Goal: Information Seeking & Learning: Find contact information

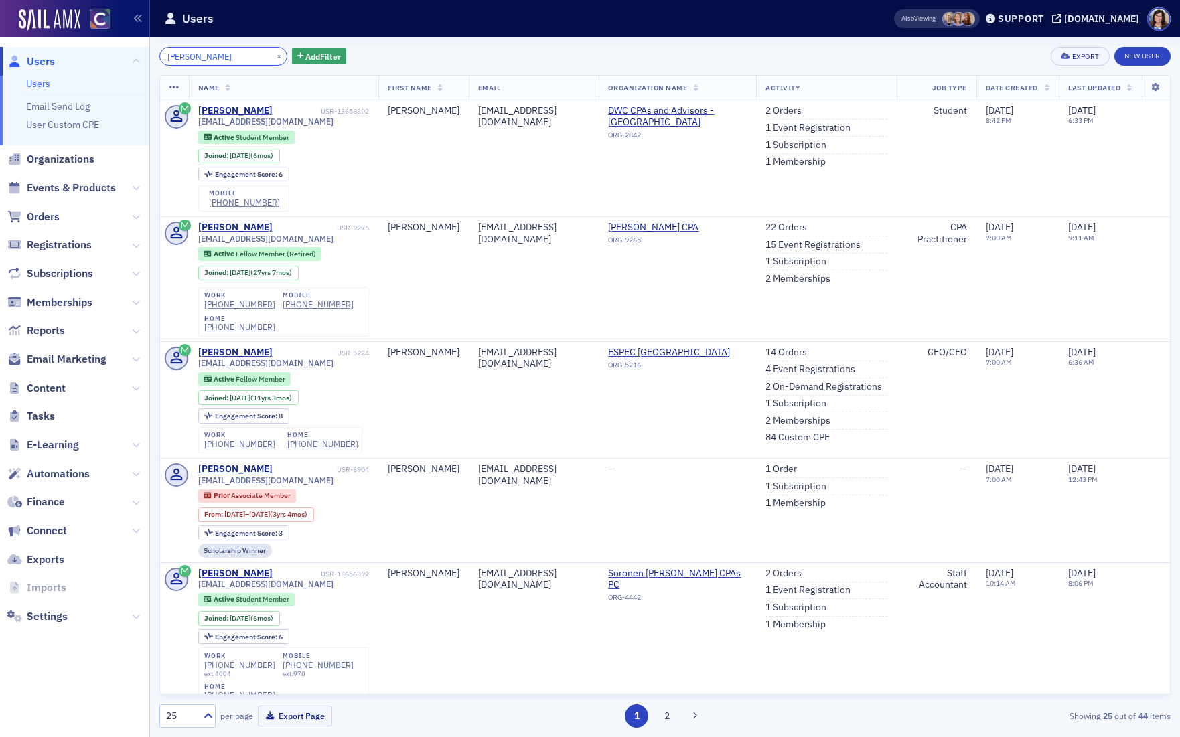
drag, startPoint x: 212, startPoint y: 56, endPoint x: 129, endPoint y: 47, distance: 83.6
click at [129, 47] on div "Users Users Email Send Log User Custom CPE Organizations Events & Products Orde…" at bounding box center [590, 368] width 1180 height 737
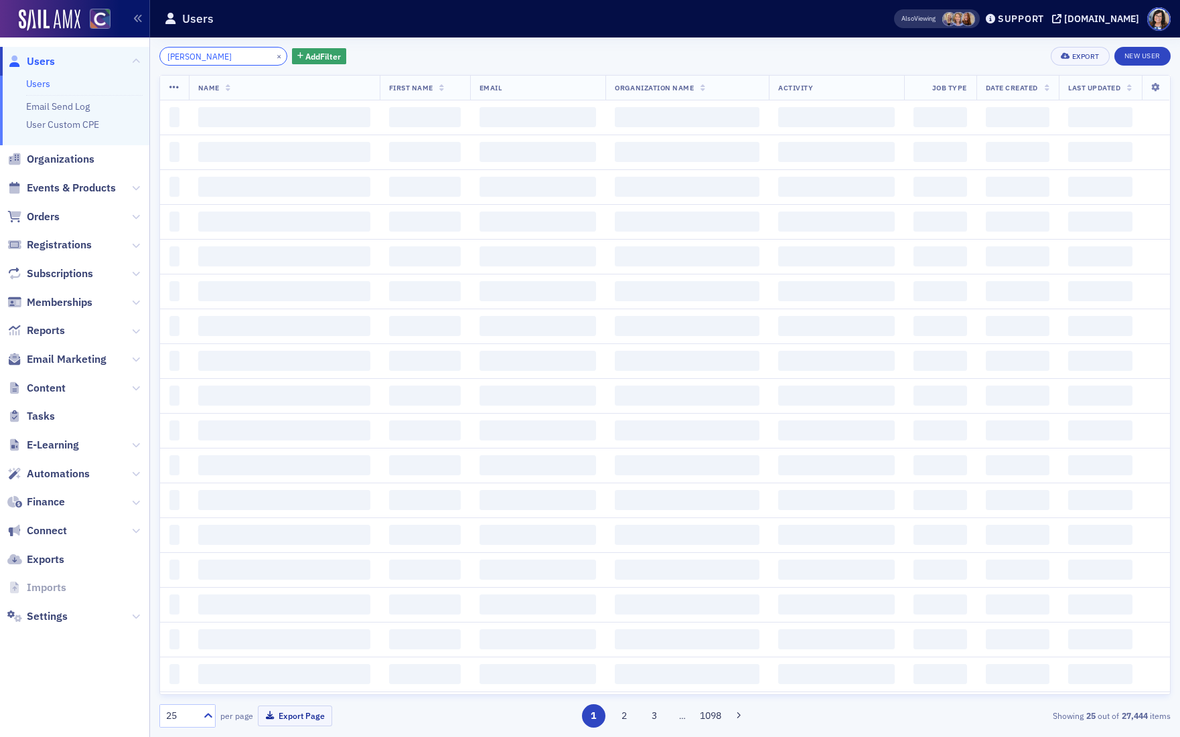
type input "c fisher"
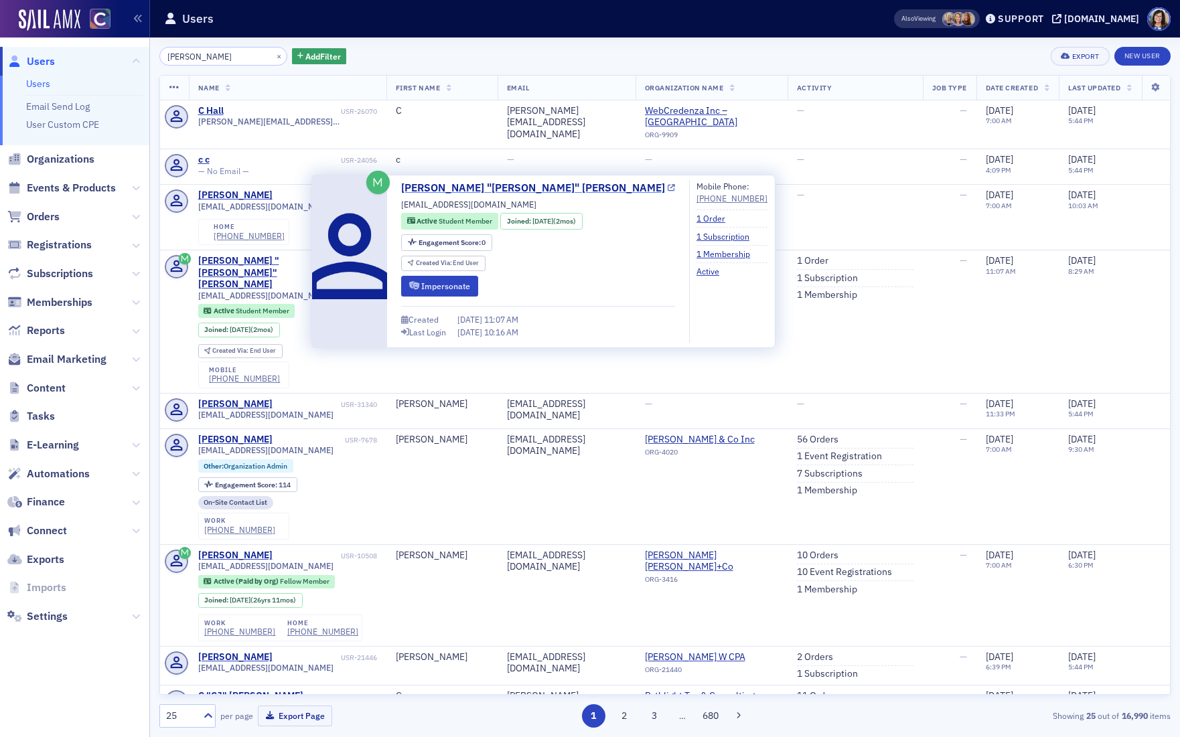
click at [668, 187] on icon at bounding box center [671, 188] width 7 height 7
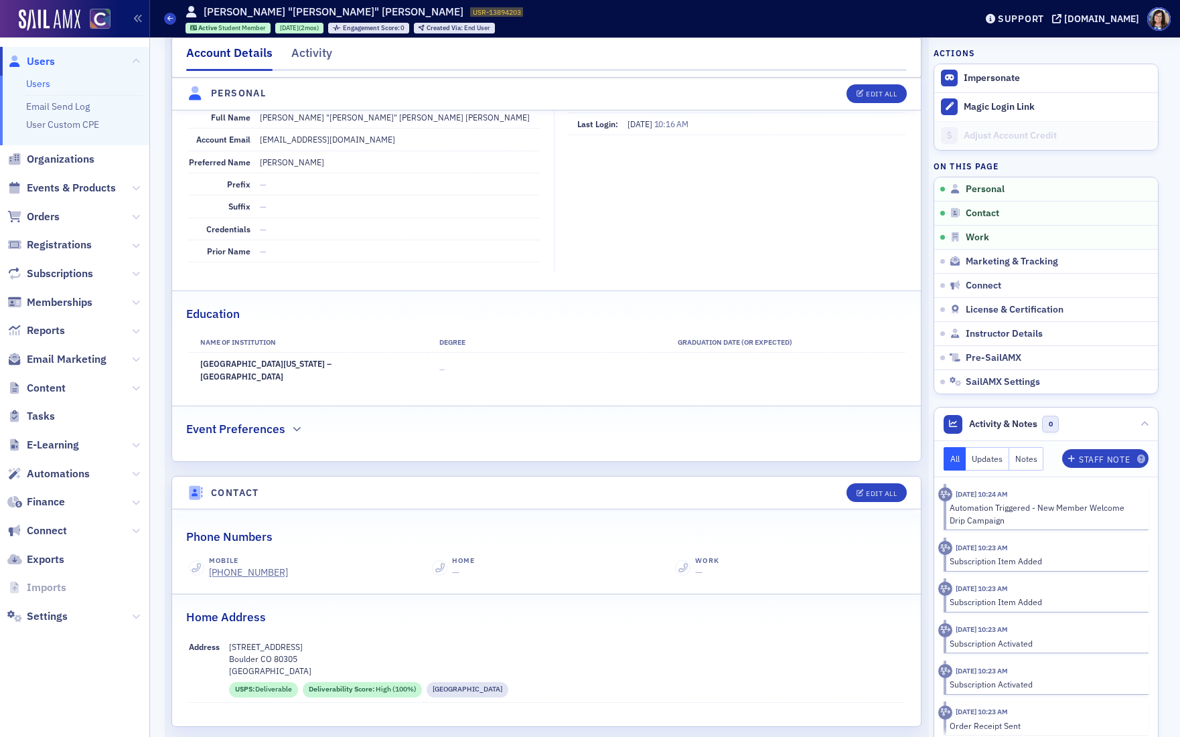
scroll to position [192, 0]
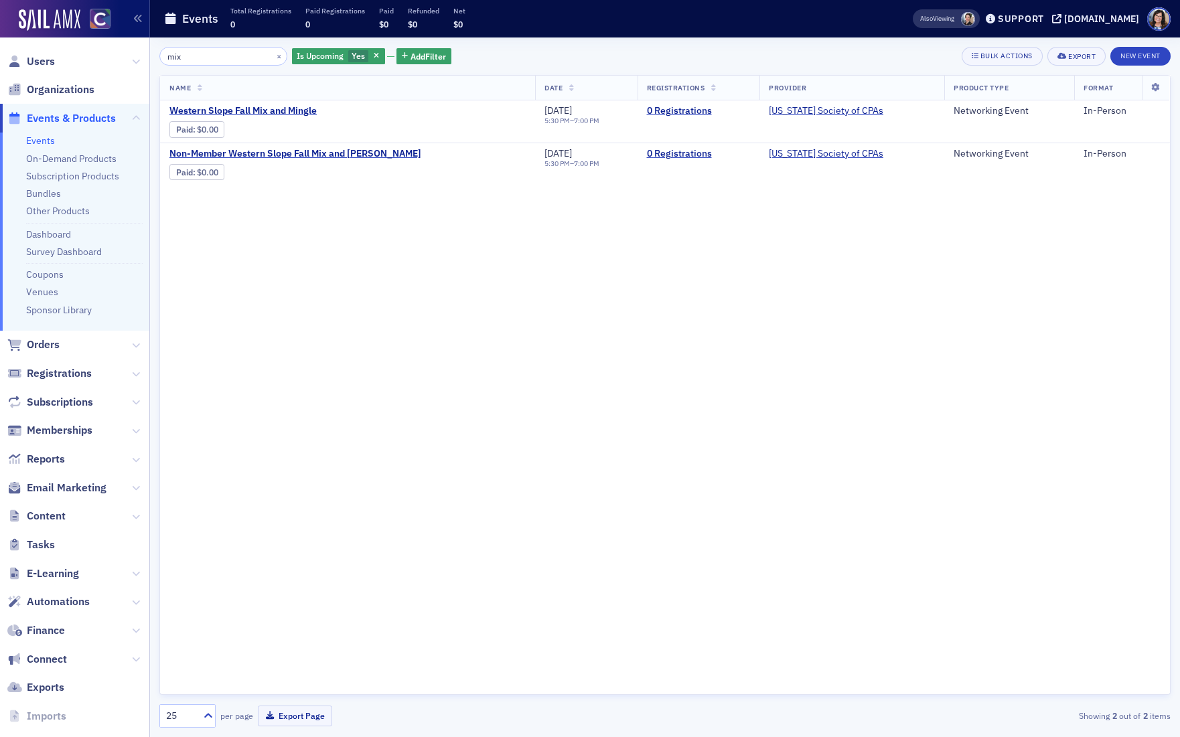
drag, startPoint x: 200, startPoint y: 50, endPoint x: 204, endPoint y: 64, distance: 14.0
click at [211, 68] on div "mix × Is Upcoming Yes Add Filter Bulk Actions Export New Event Name Date Regist…" at bounding box center [664, 387] width 1011 height 681
drag, startPoint x: 190, startPoint y: 58, endPoint x: 155, endPoint y: 60, distance: 35.5
click at [155, 60] on div "mix × Is Upcoming Yes Add Filter Bulk Actions Export New Event Name Date Regist…" at bounding box center [665, 387] width 1030 height 700
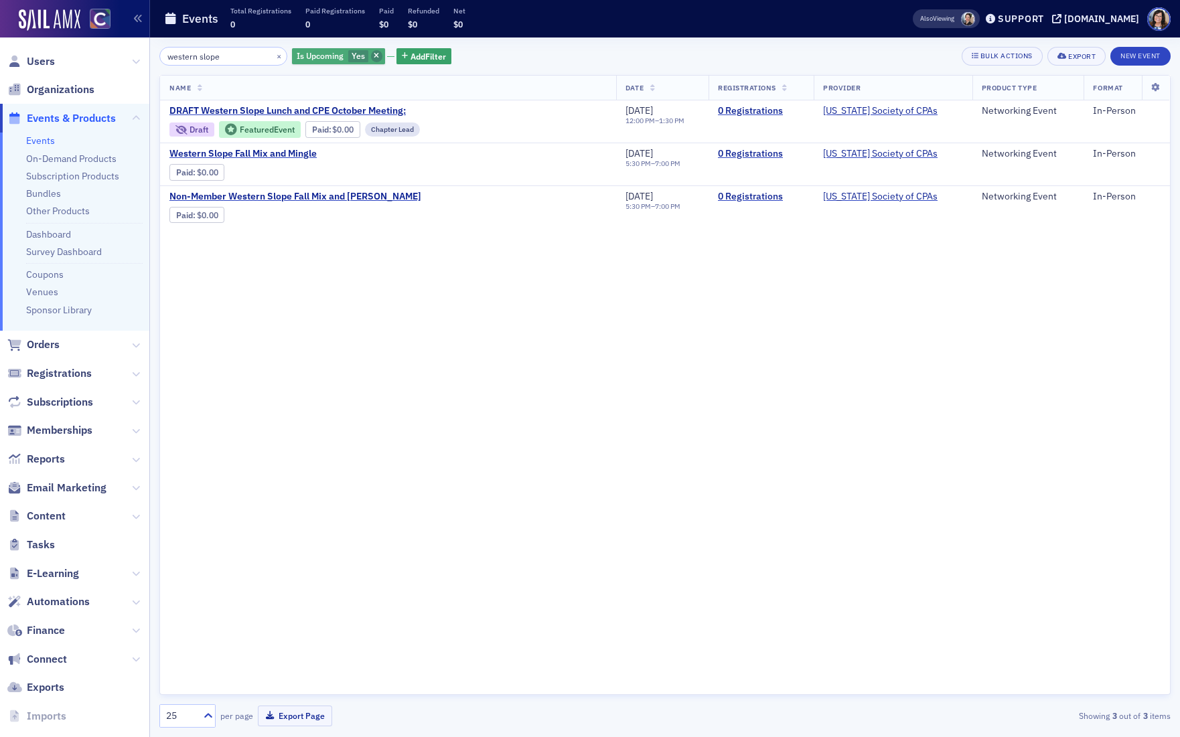
click at [374, 54] on icon "button" at bounding box center [376, 56] width 5 height 7
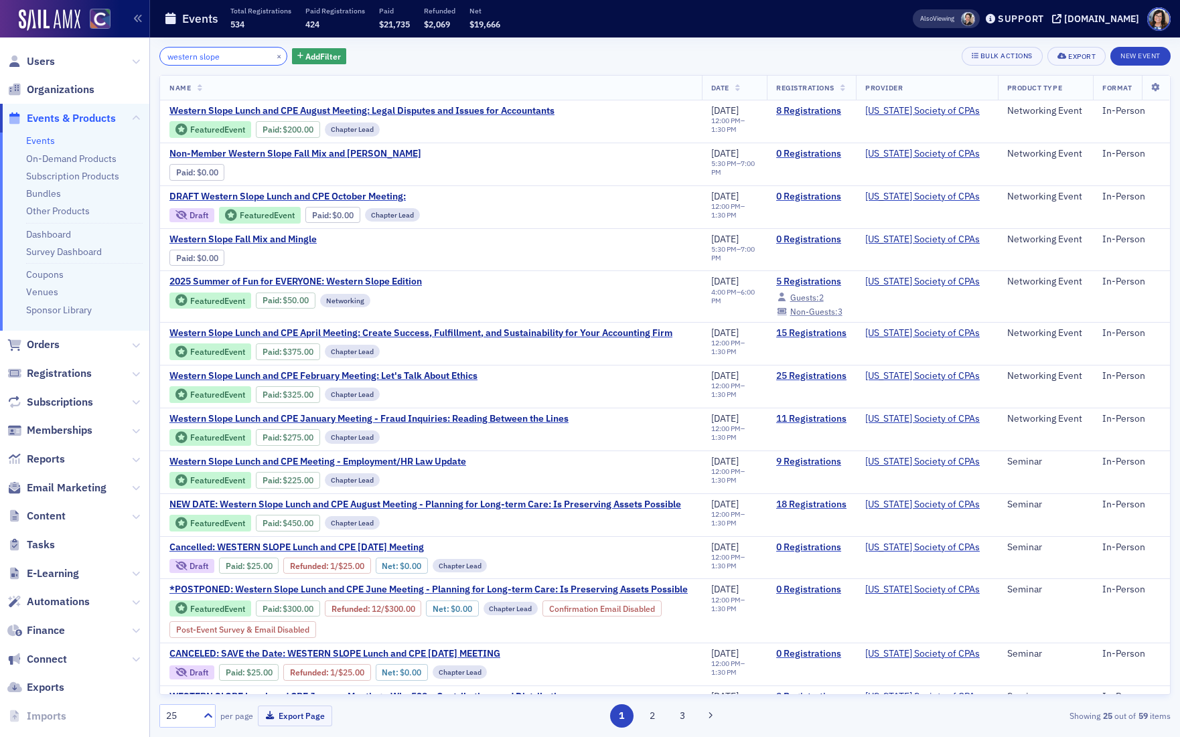
drag, startPoint x: 230, startPoint y: 55, endPoint x: 124, endPoint y: 60, distance: 105.9
click at [124, 60] on div "Users Organizations Events & Products Events On-Demand Products Subscription Pr…" at bounding box center [590, 368] width 1180 height 737
type input "a"
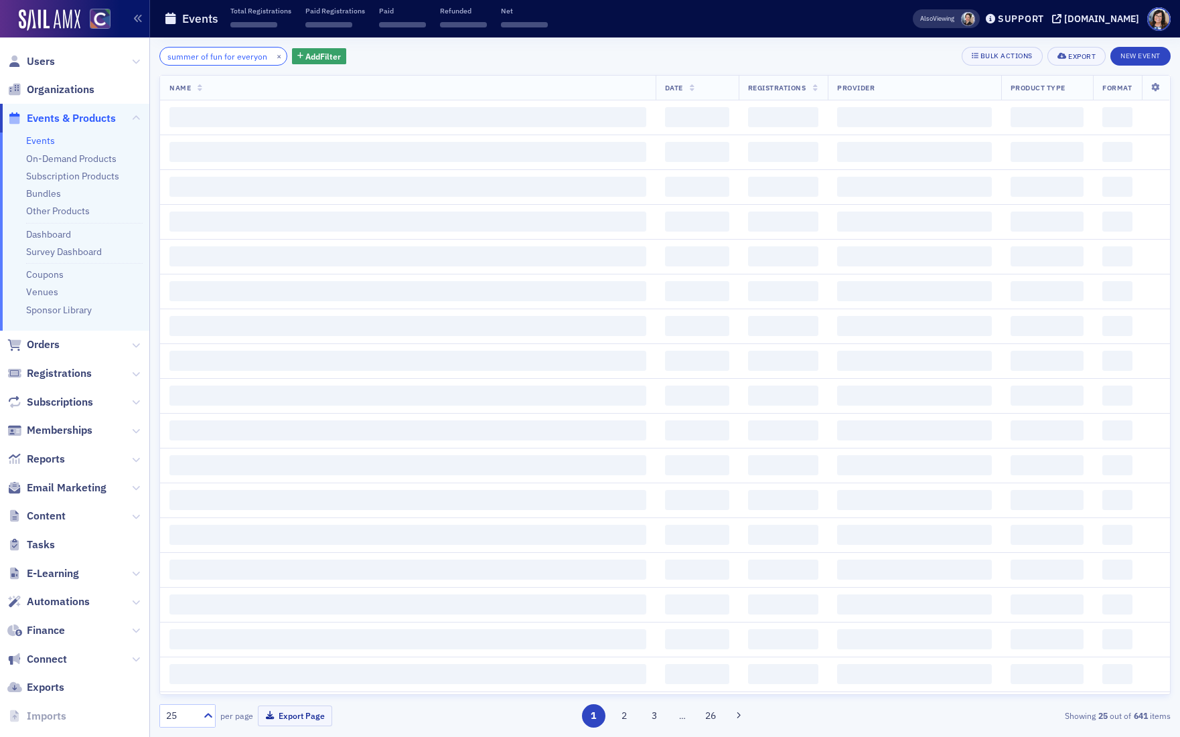
scroll to position [0, 13]
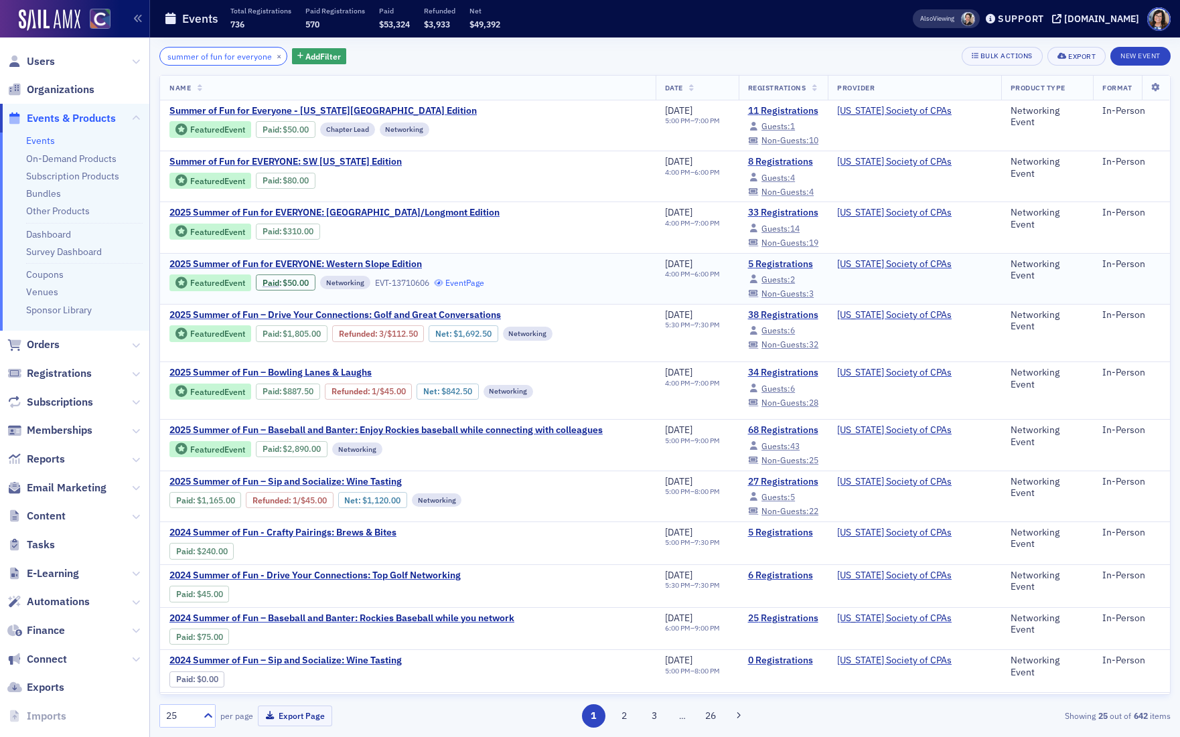
type input "summer of fun for everyone"
click at [467, 282] on link "Event Page" at bounding box center [459, 283] width 51 height 10
click at [783, 263] on link "5 Registrations" at bounding box center [783, 264] width 71 height 12
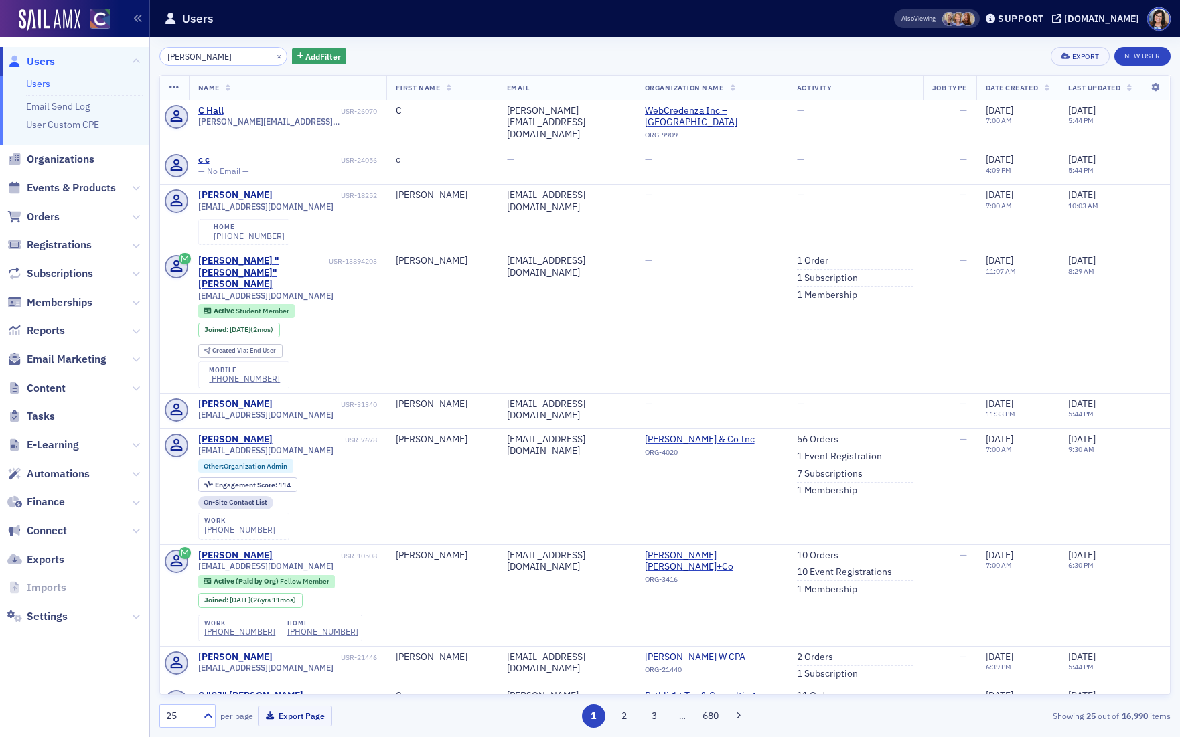
drag, startPoint x: 211, startPoint y: 56, endPoint x: 149, endPoint y: 57, distance: 61.6
click at [149, 57] on div "Users Users Email Send Log User Custom CPE Organizations Events & Products Orde…" at bounding box center [590, 368] width 1180 height 737
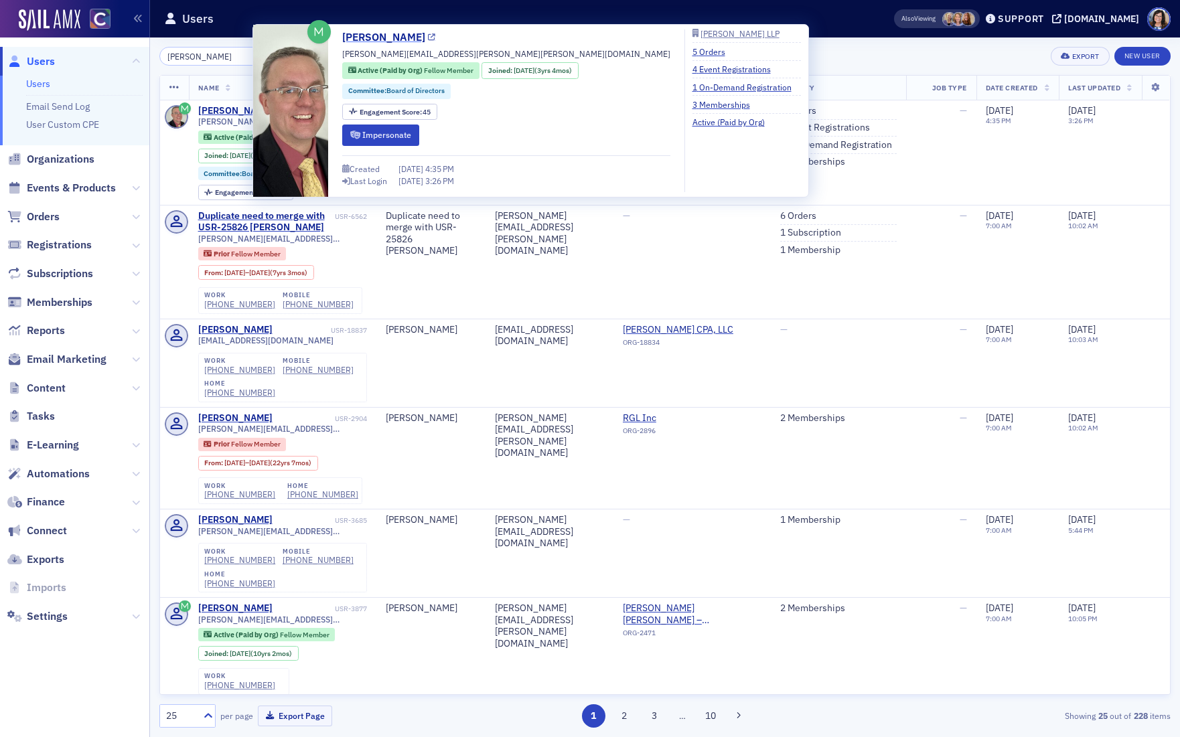
type input "[PERSON_NAME]"
click at [428, 37] on icon at bounding box center [431, 37] width 7 height 7
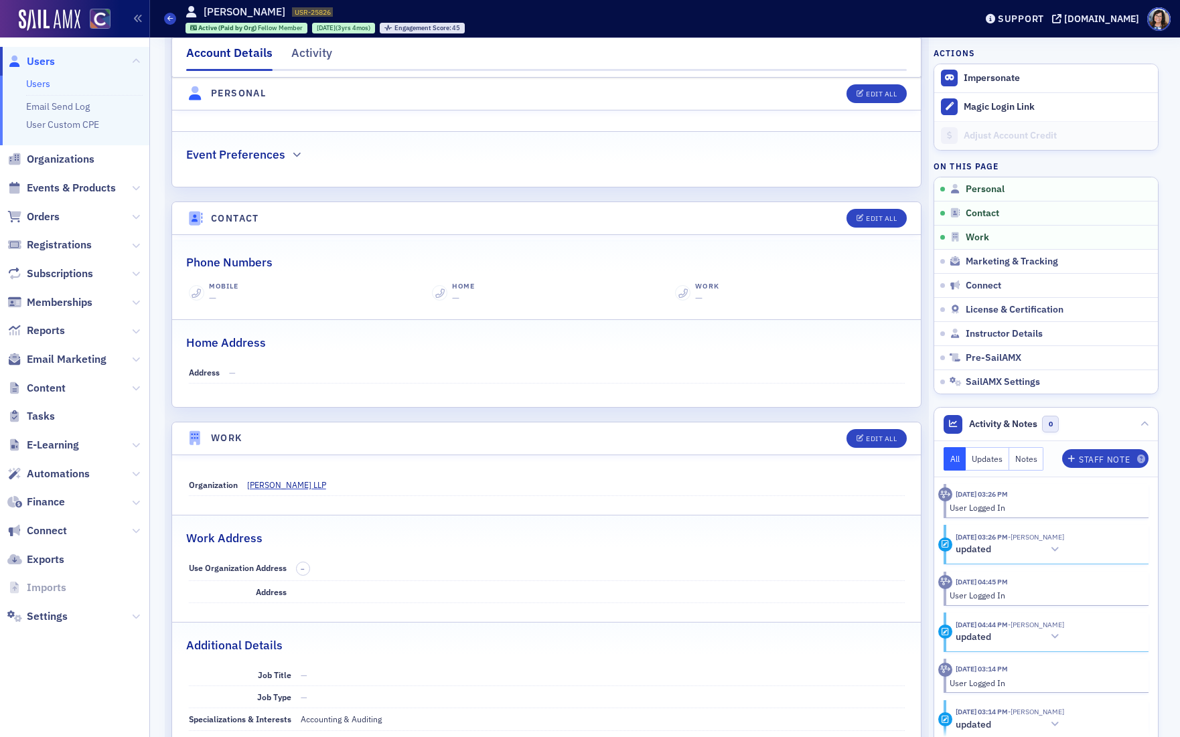
scroll to position [443, 0]
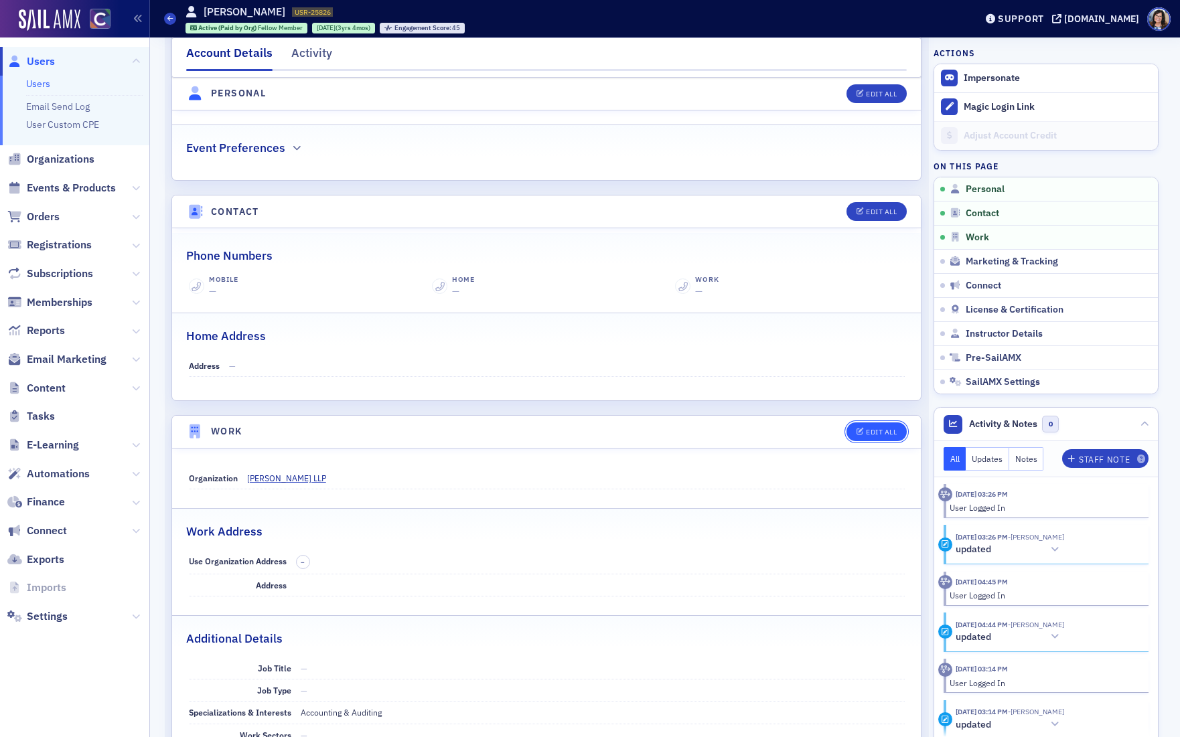
click at [876, 429] on div "Edit All" at bounding box center [881, 432] width 31 height 7
select select "US"
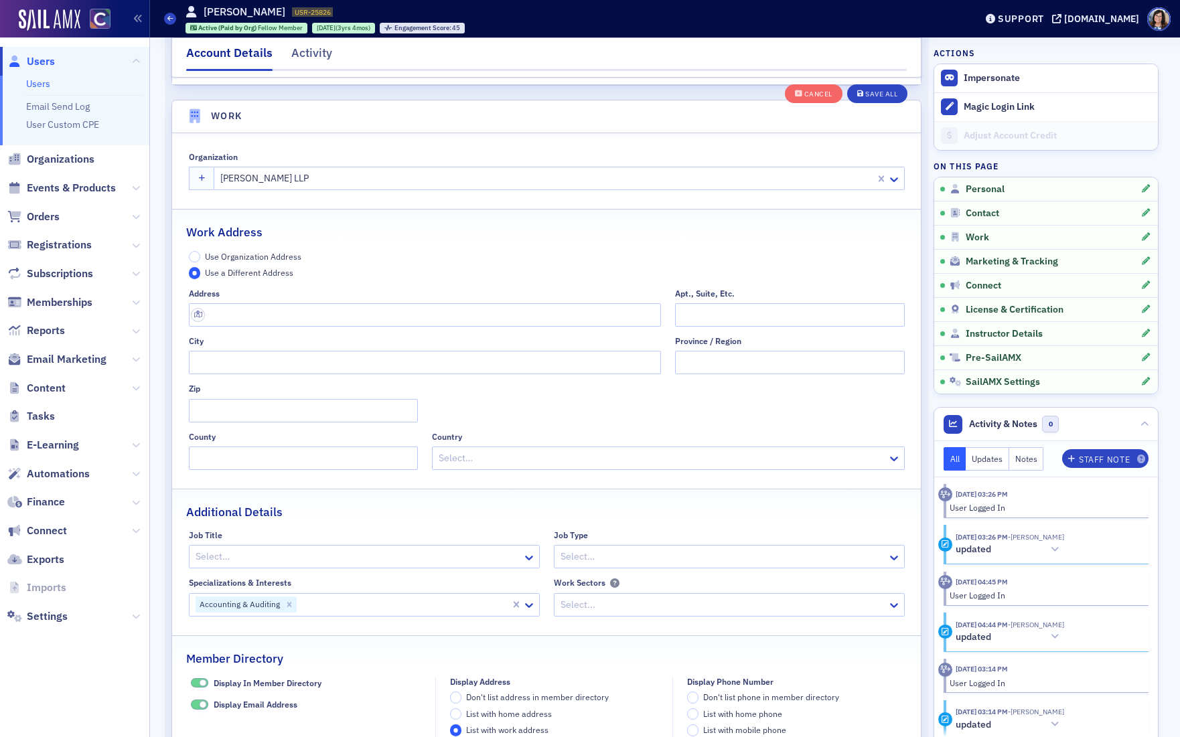
scroll to position [1061, 0]
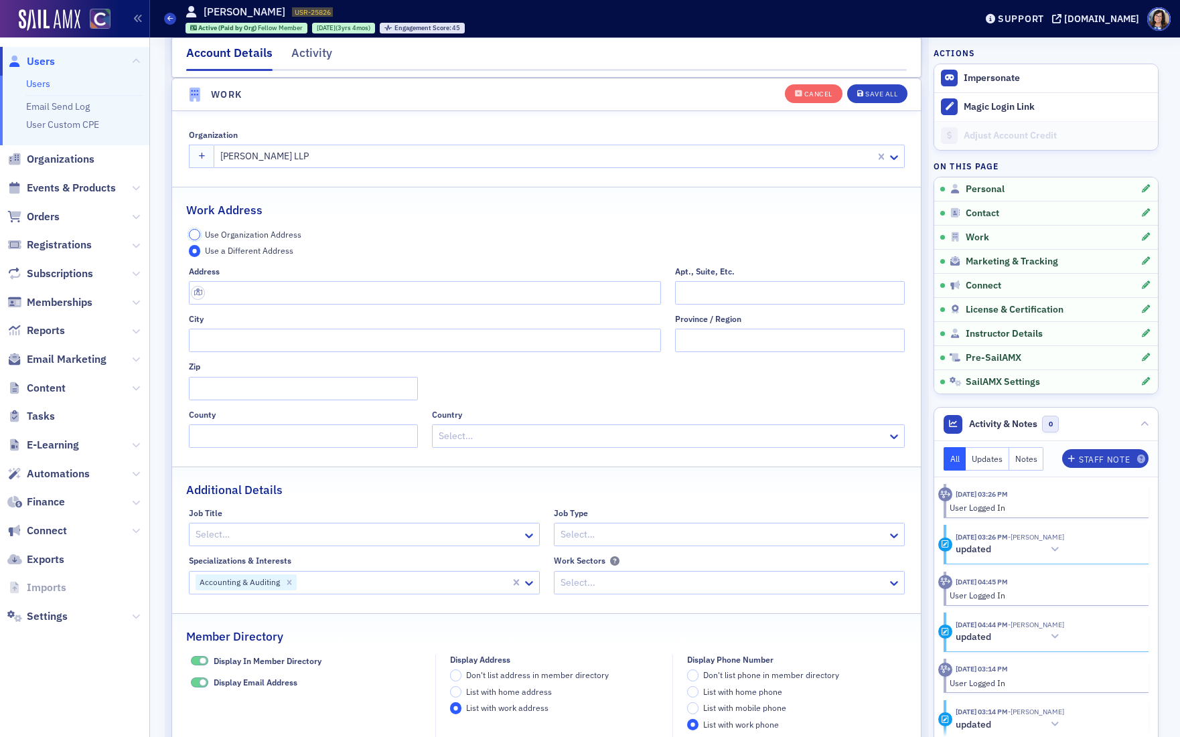
click at [194, 233] on input "Use Organization Address" at bounding box center [195, 235] width 12 height 12
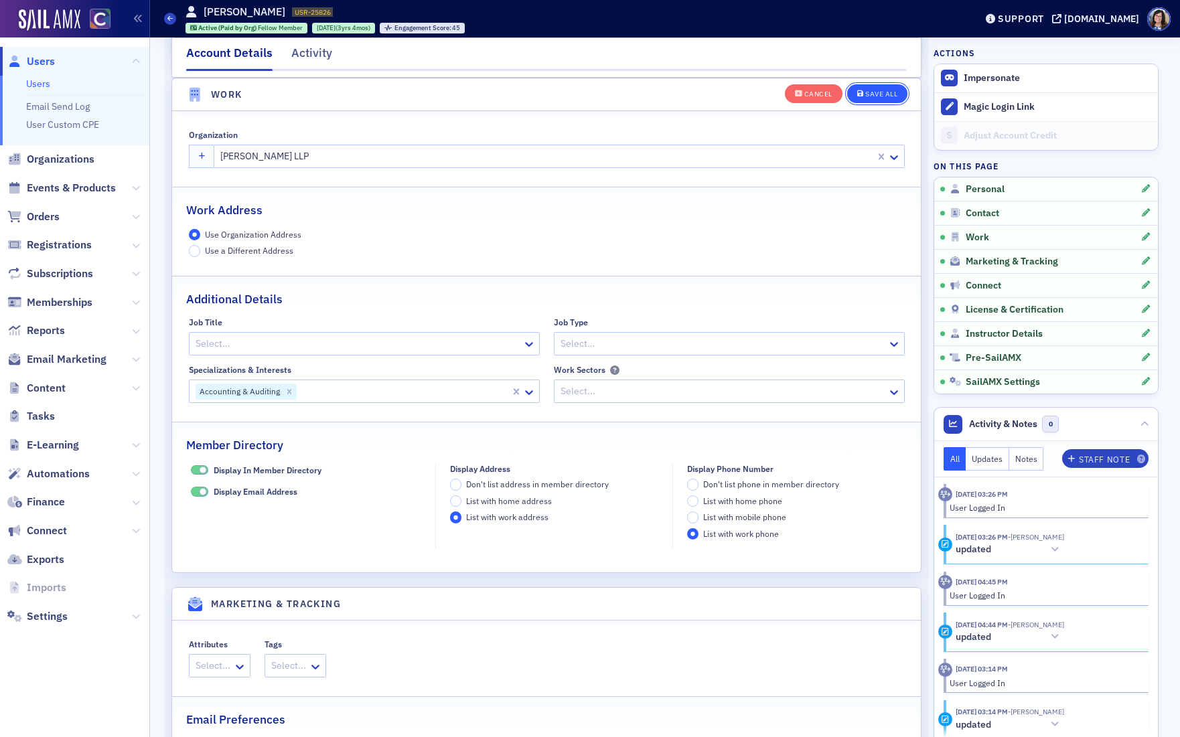
click at [877, 92] on div "Save All" at bounding box center [881, 93] width 32 height 7
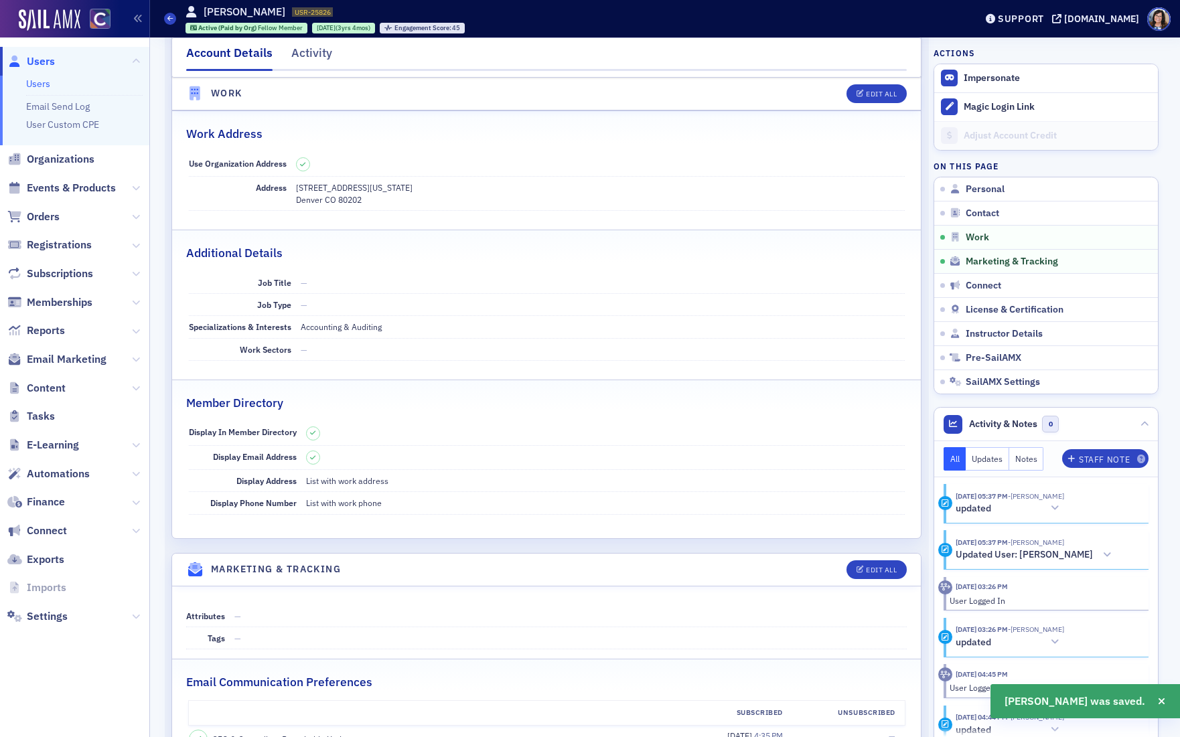
scroll to position [815, 0]
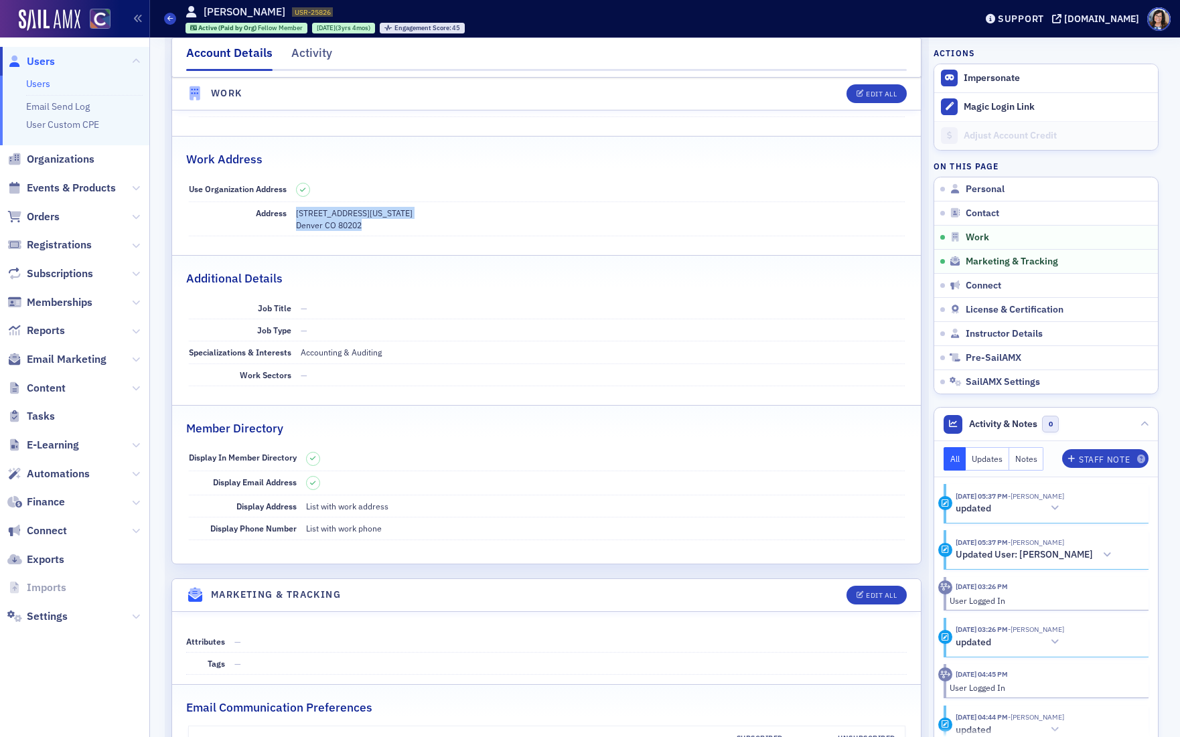
drag, startPoint x: 360, startPoint y: 217, endPoint x: 295, endPoint y: 204, distance: 66.2
click at [296, 207] on div "1801 California Street Ste 2200 Denver CO 80202" at bounding box center [600, 219] width 609 height 25
copy div "1801 California Street Ste 2200 Denver CO 80202"
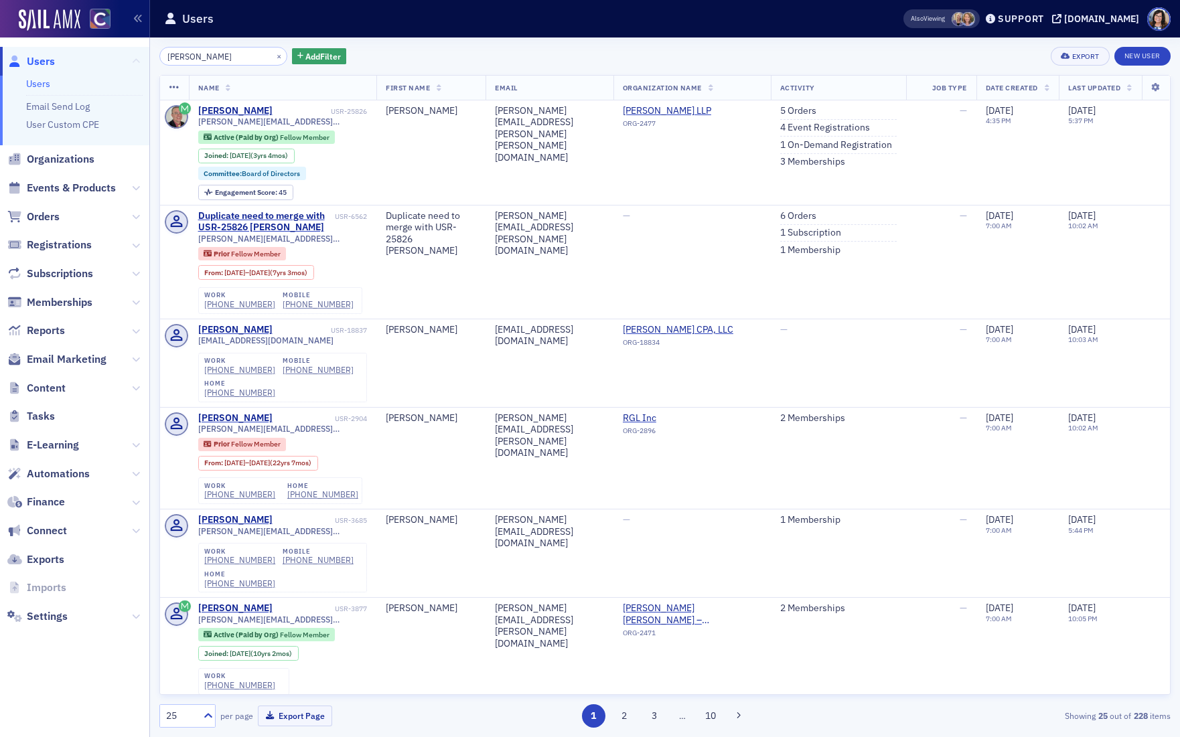
drag, startPoint x: 204, startPoint y: 58, endPoint x: 139, endPoint y: 57, distance: 65.0
click at [139, 56] on div "Users Users Email Send Log User Custom CPE Organizations Events & Products Orde…" at bounding box center [590, 368] width 1180 height 737
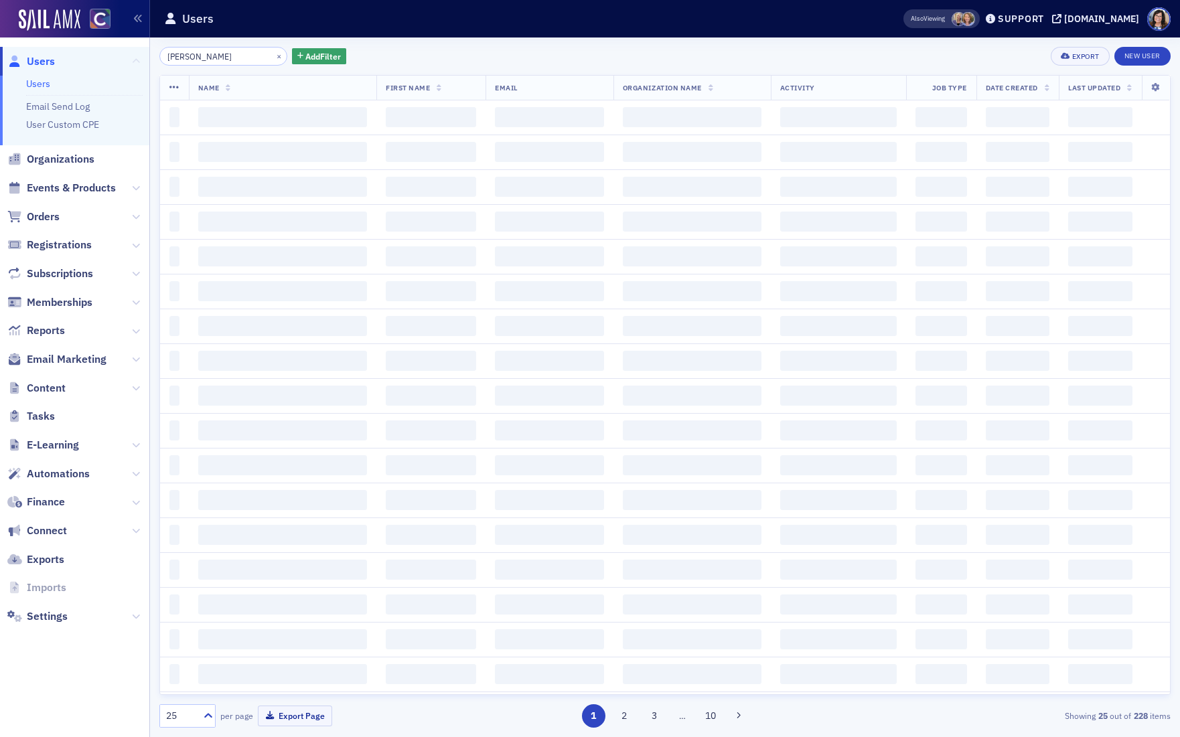
type input "[PERSON_NAME]"
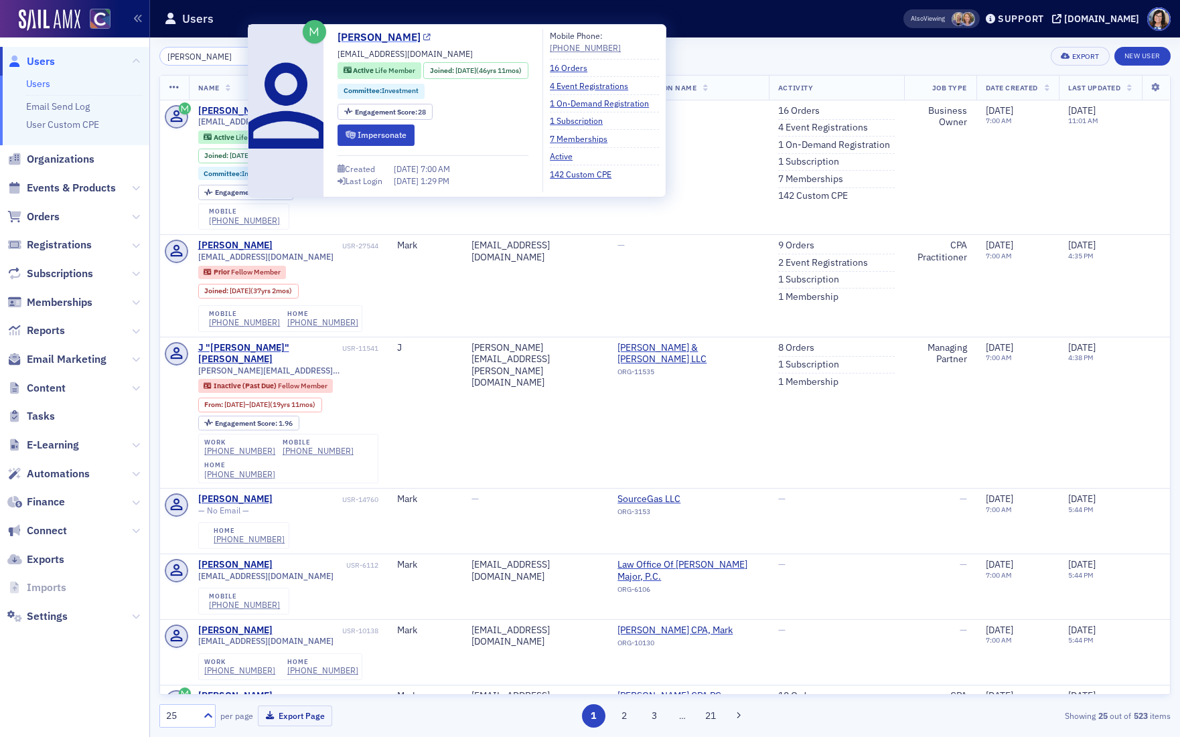
click at [423, 38] on icon at bounding box center [426, 37] width 7 height 7
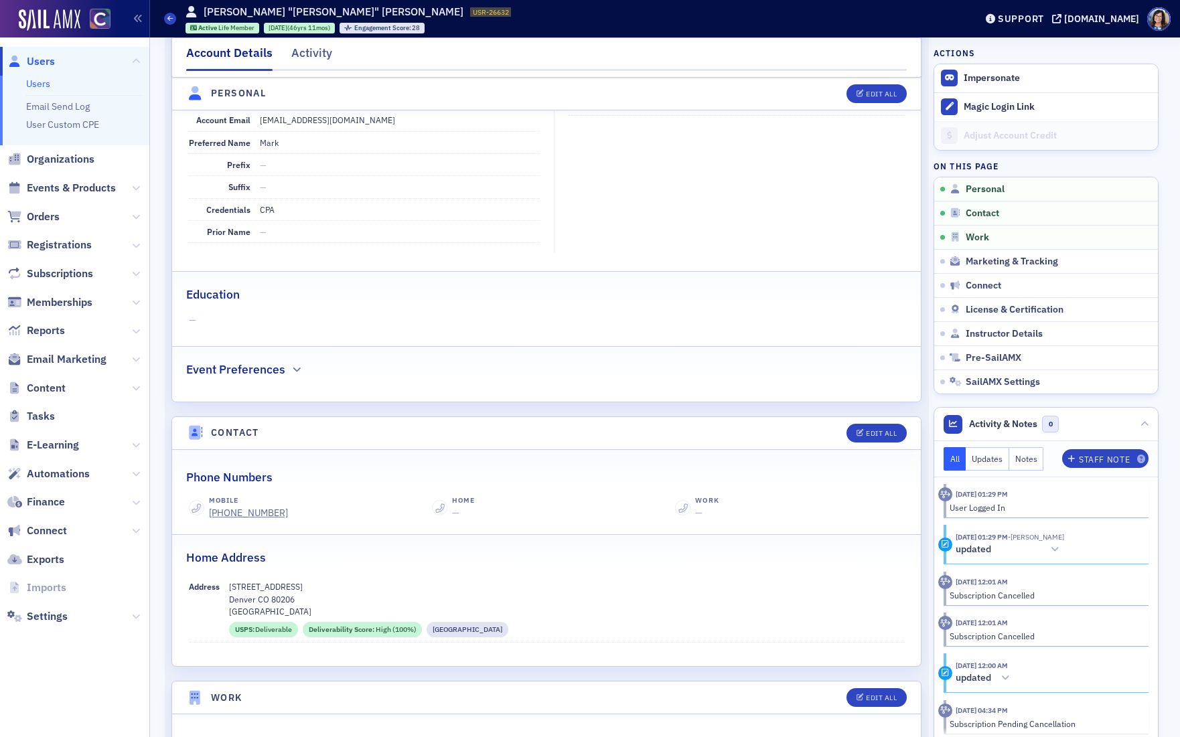
scroll to position [214, 0]
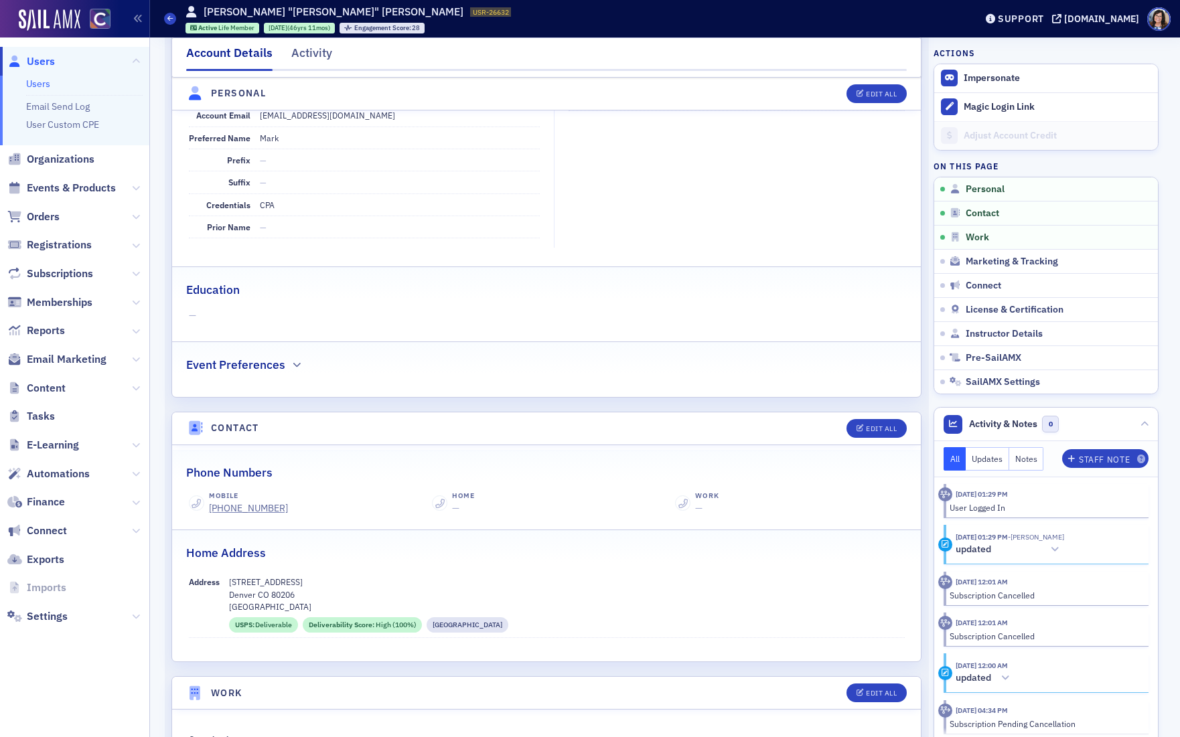
drag, startPoint x: 231, startPoint y: 584, endPoint x: 300, endPoint y: 582, distance: 69.0
click at [300, 582] on p "[STREET_ADDRESS]" at bounding box center [567, 582] width 676 height 12
copy p "380 Fillmore Street"
click at [1031, 451] on button "Notes" at bounding box center [1026, 458] width 35 height 23
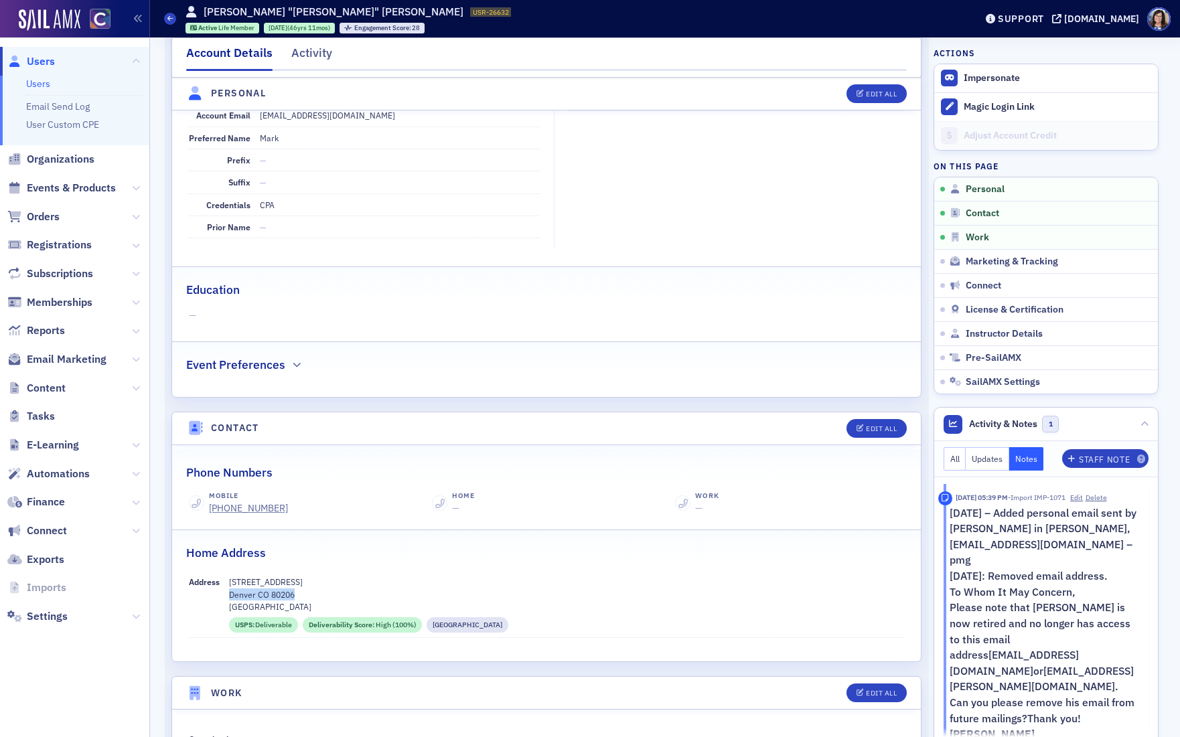
drag, startPoint x: 229, startPoint y: 596, endPoint x: 294, endPoint y: 598, distance: 65.0
click at [294, 598] on p "Denver CO 80206" at bounding box center [567, 595] width 676 height 12
copy p "Denver CO 80206"
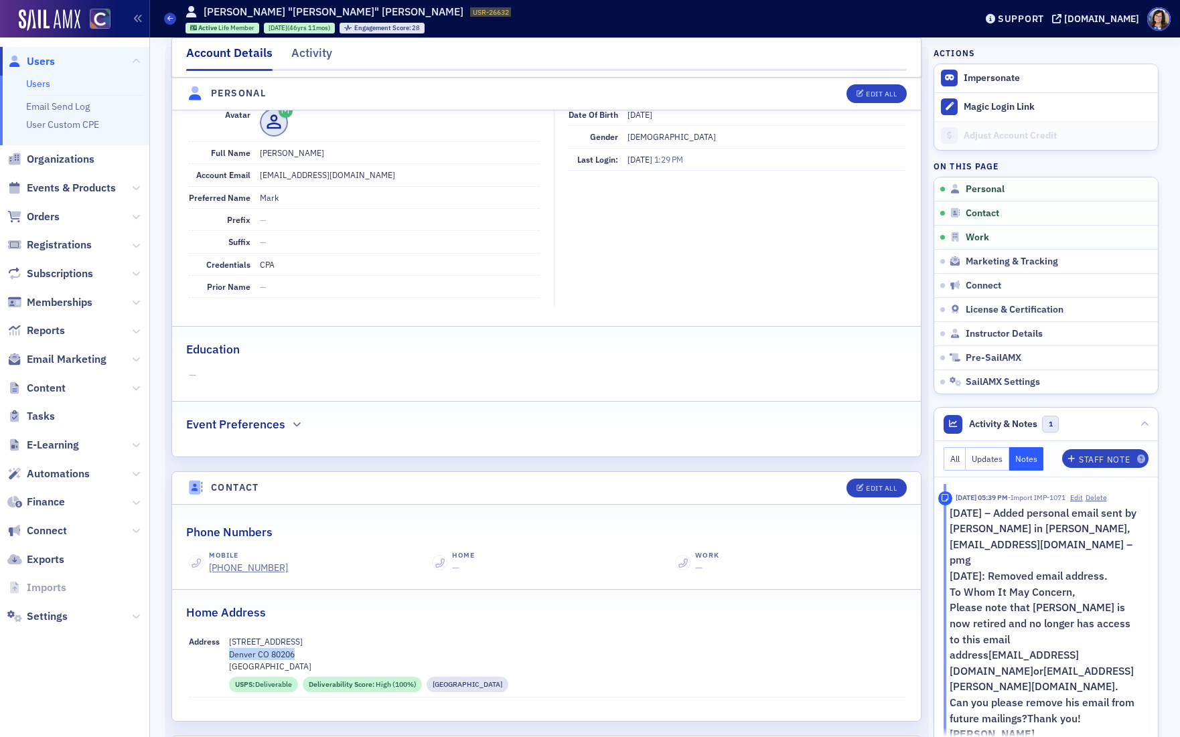
scroll to position [151, 0]
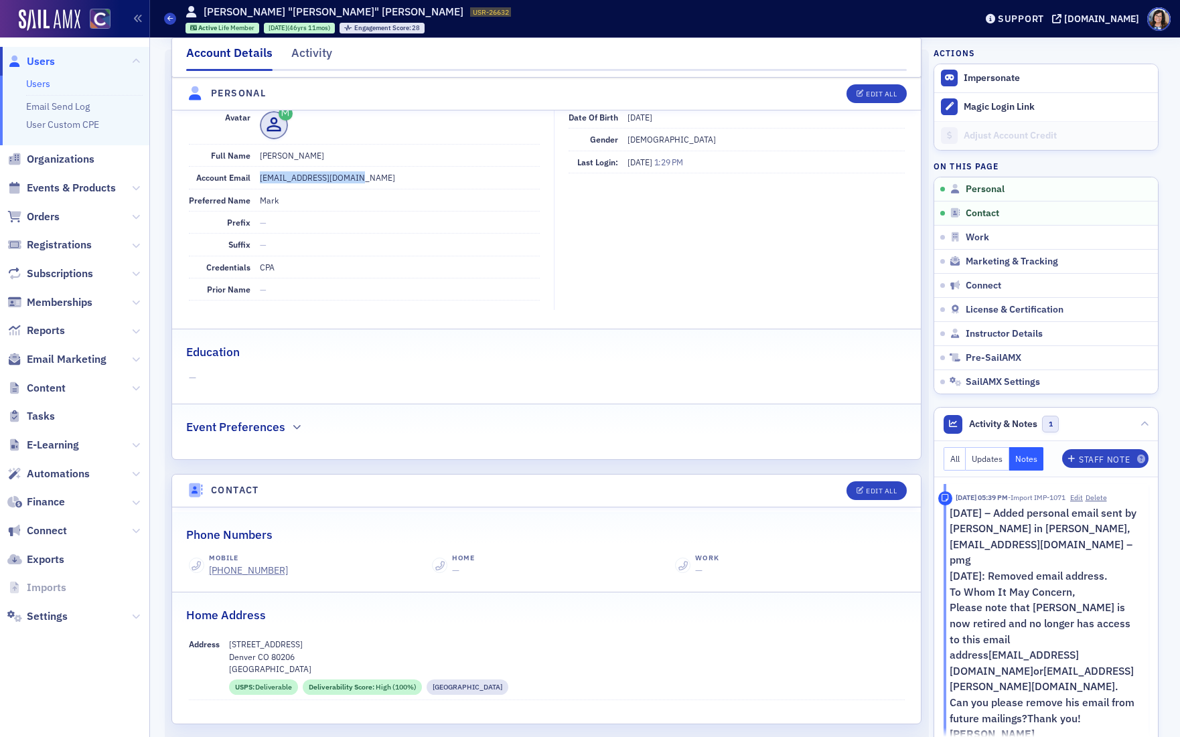
drag, startPoint x: 365, startPoint y: 177, endPoint x: 260, endPoint y: 181, distance: 105.2
click at [260, 181] on dd "[EMAIL_ADDRESS][DOMAIN_NAME]" at bounding box center [400, 177] width 280 height 21
copy dd "[EMAIL_ADDRESS][DOMAIN_NAME]"
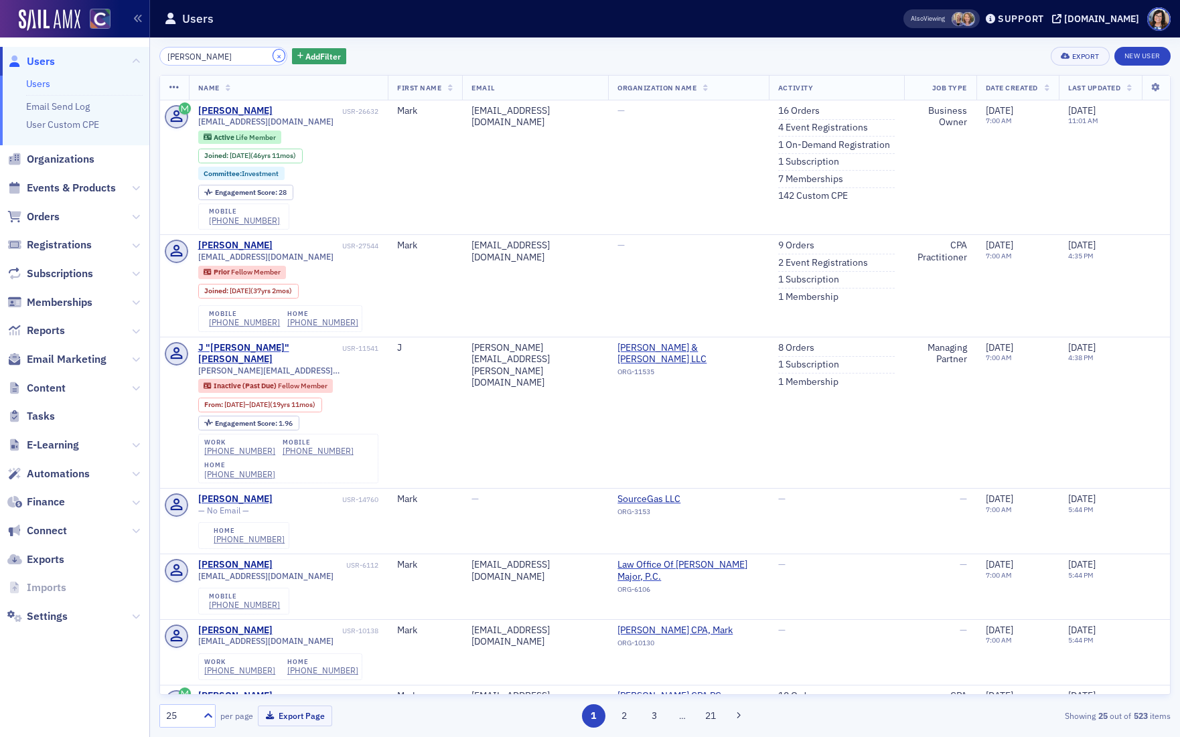
click at [273, 57] on button "×" at bounding box center [279, 56] width 12 height 12
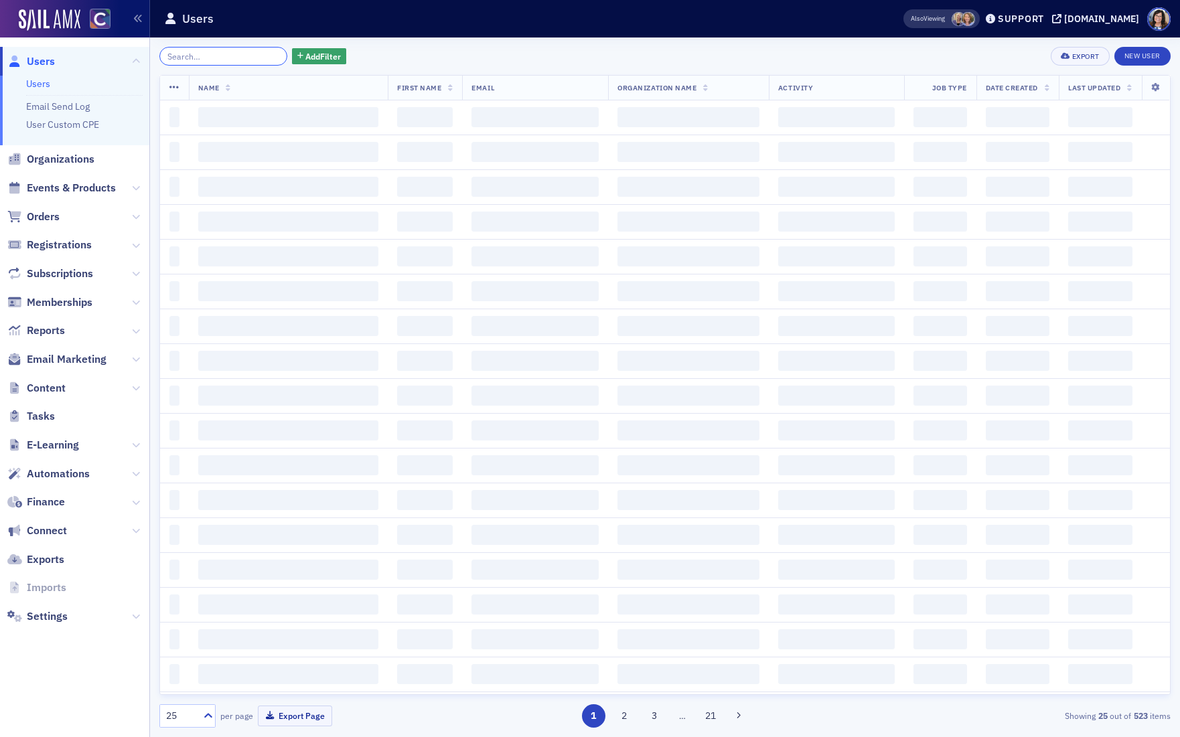
click at [236, 56] on input "search" at bounding box center [223, 56] width 128 height 19
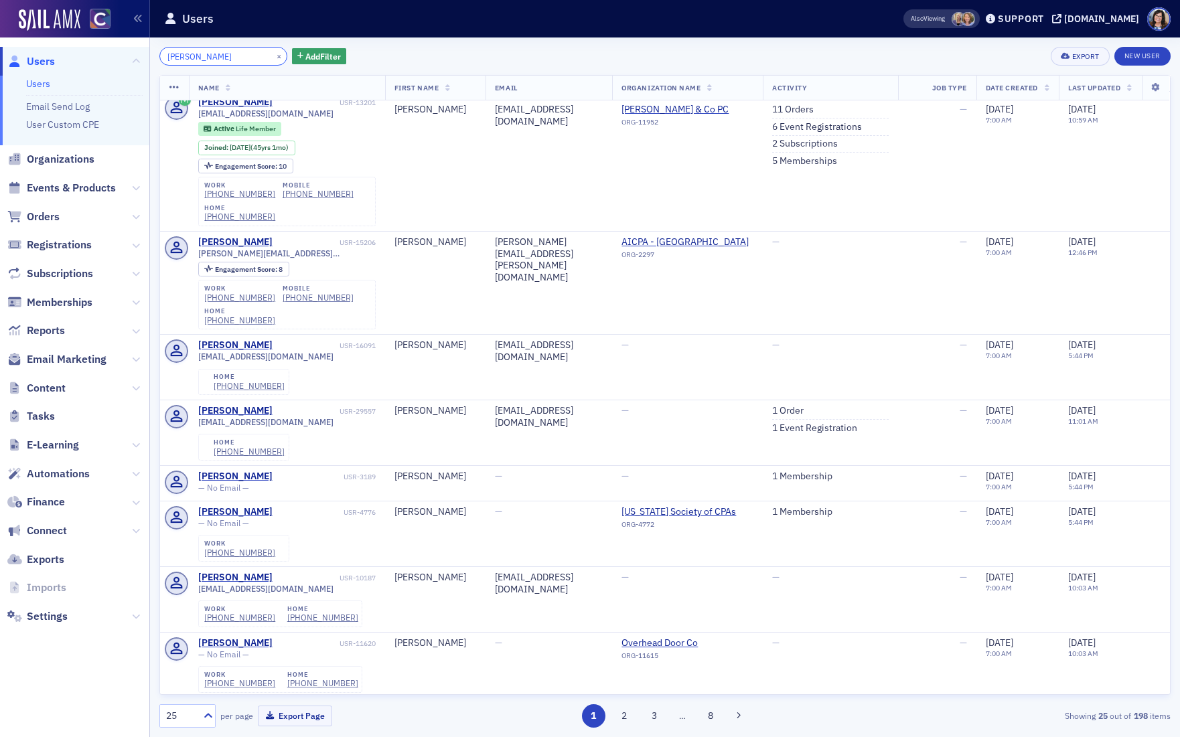
scroll to position [280, 0]
drag, startPoint x: 186, startPoint y: 59, endPoint x: 155, endPoint y: 56, distance: 31.7
click at [155, 56] on div "Beth Butterly × Add Filter Export New User Name First Name Email Organization N…" at bounding box center [665, 387] width 1030 height 700
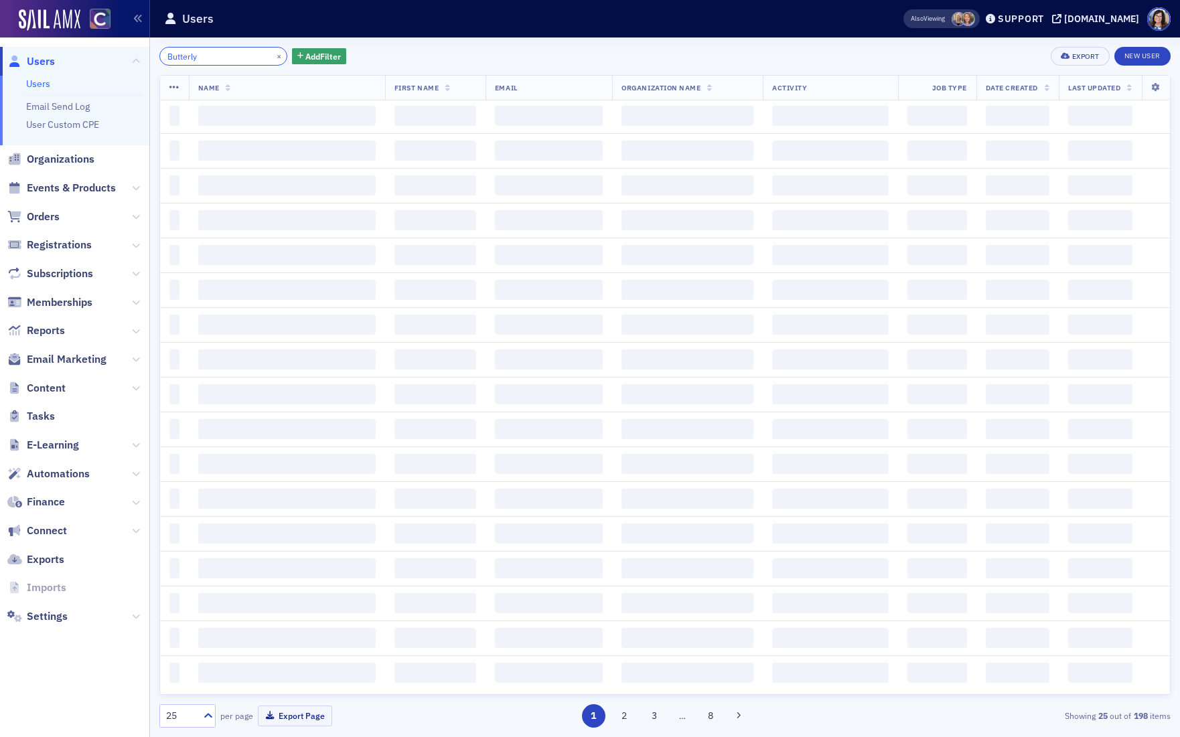
scroll to position [1148, 0]
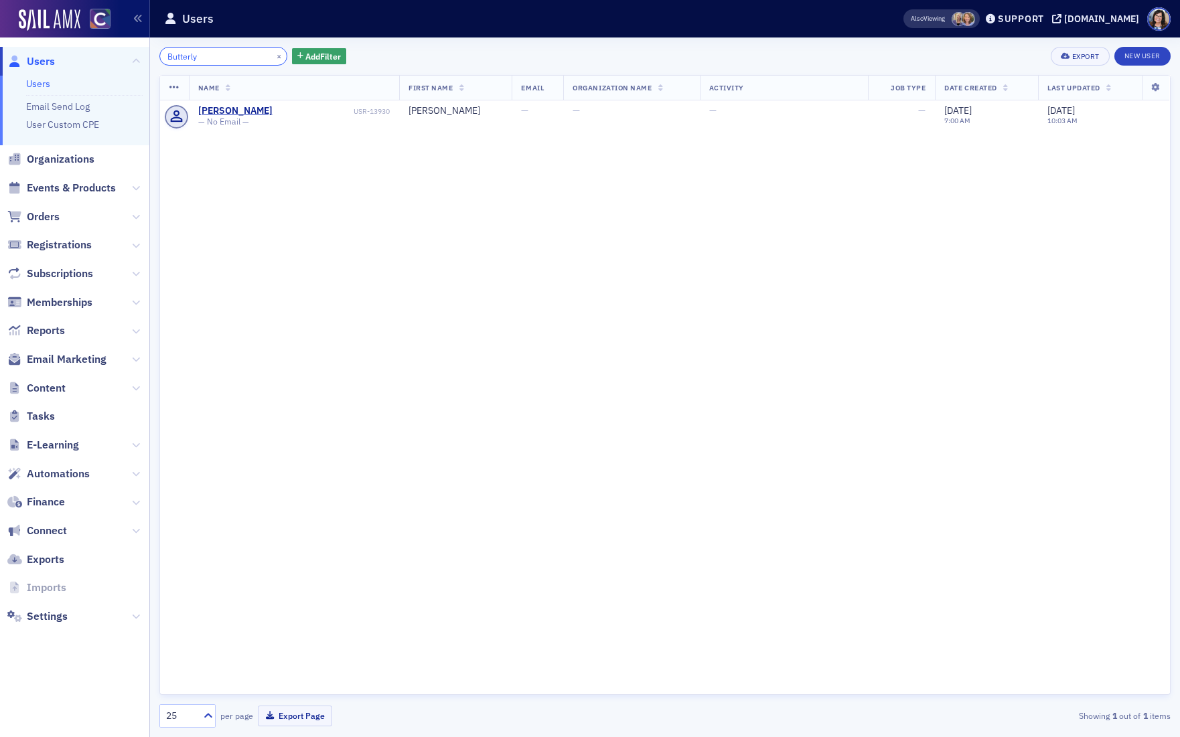
type input "Butterly"
click at [273, 56] on button "×" at bounding box center [279, 56] width 12 height 12
click at [214, 58] on input "search" at bounding box center [223, 56] width 128 height 19
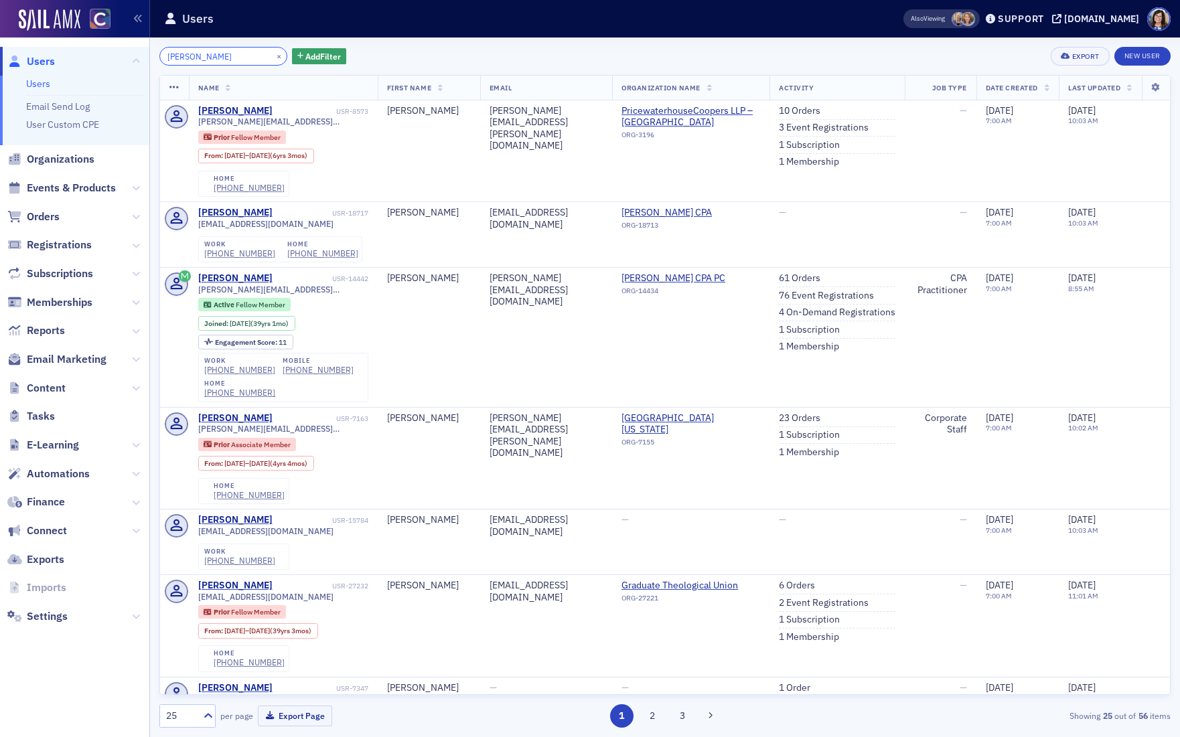
drag, startPoint x: 236, startPoint y: 58, endPoint x: 128, endPoint y: 61, distance: 108.5
click at [128, 61] on div "Users Users Email Send Log User Custom CPE Organizations Events & Products Orde…" at bounding box center [590, 368] width 1180 height 737
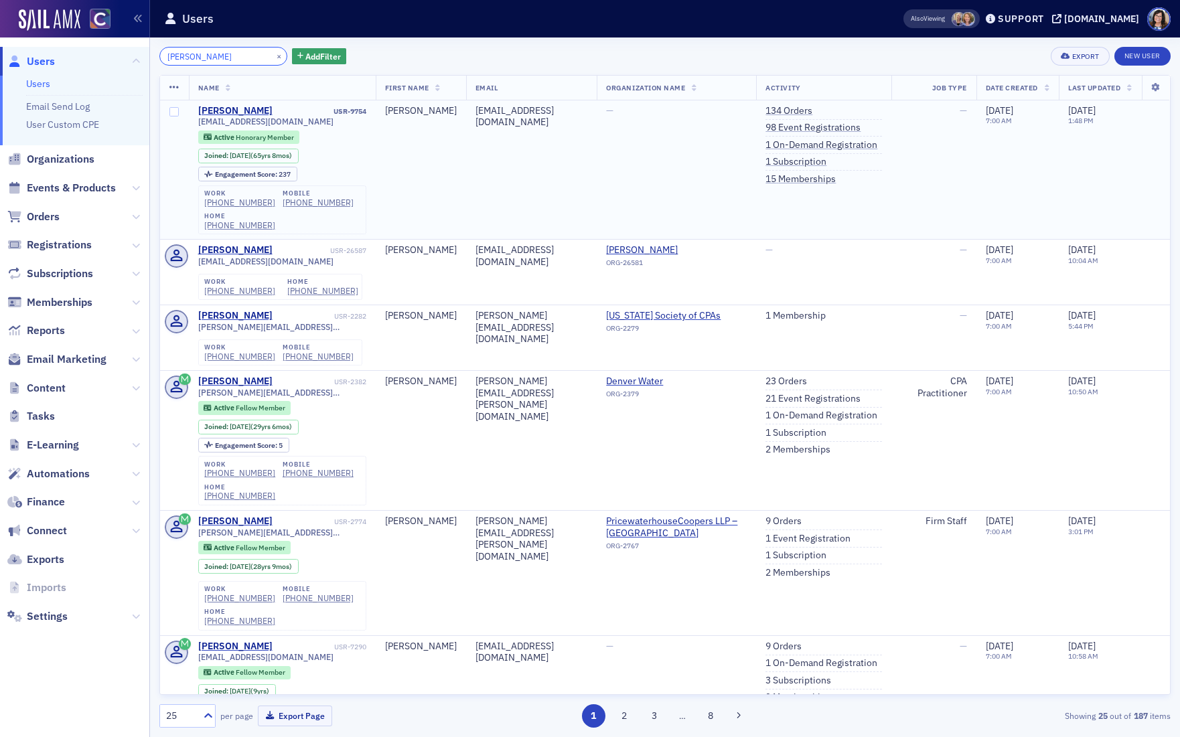
type input "mary medley"
drag, startPoint x: 305, startPoint y: 124, endPoint x: 269, endPoint y: 128, distance: 37.0
click at [268, 128] on div "memedley@icloud.com Active Honorary Member Joined : 1/1/1960 (65yrs 8mos) Engag…" at bounding box center [282, 176] width 168 height 118
click at [289, 125] on span "memedley@icloud.com" at bounding box center [265, 122] width 135 height 10
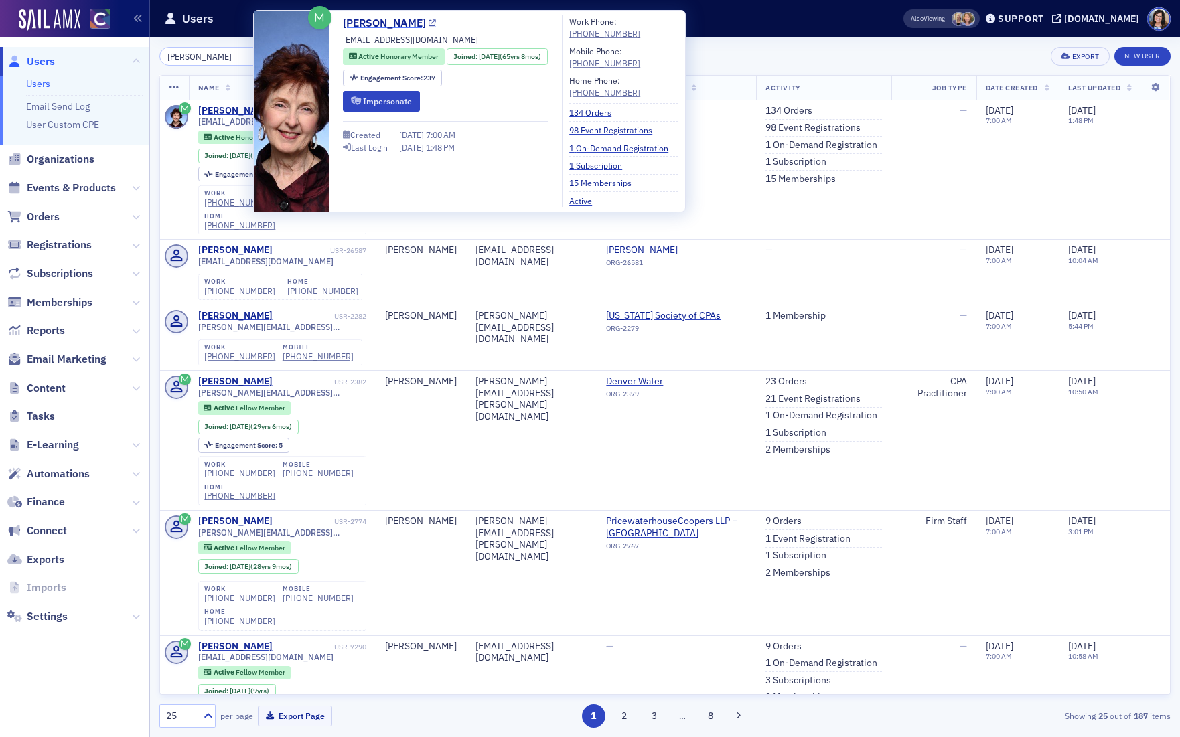
click at [429, 23] on icon at bounding box center [432, 23] width 7 height 7
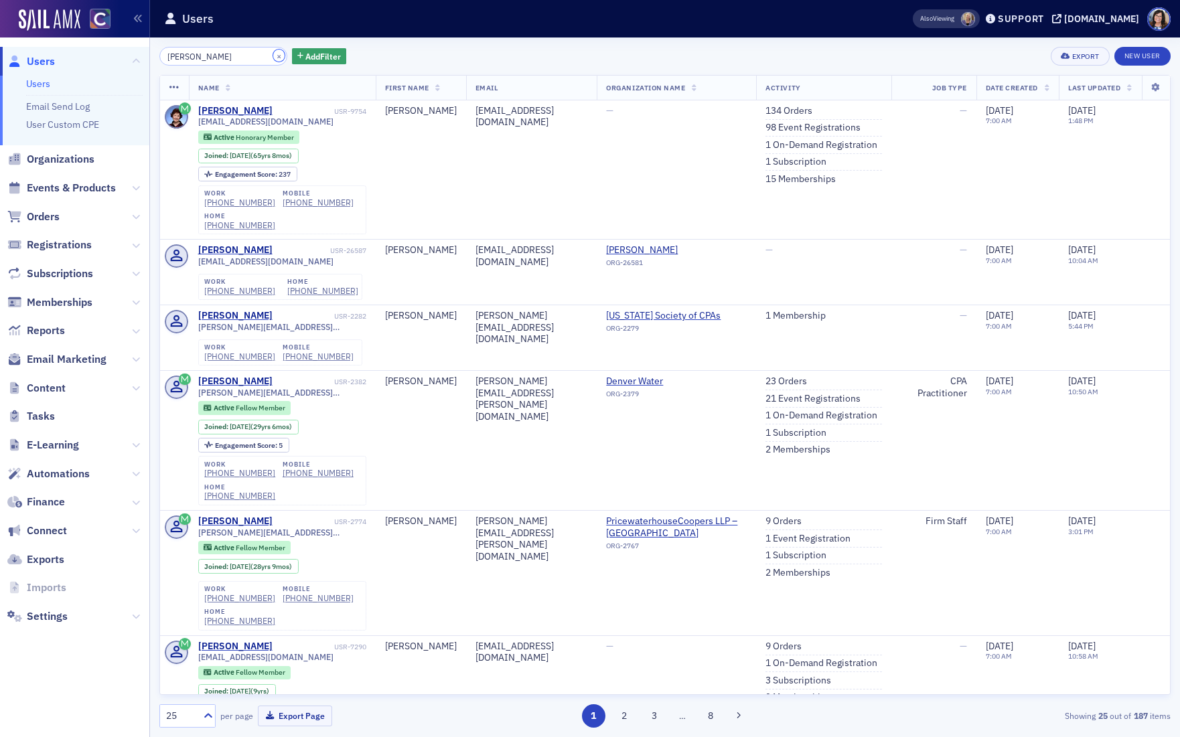
drag, startPoint x: 262, startPoint y: 56, endPoint x: 234, endPoint y: 55, distance: 27.5
click at [273, 56] on button "×" at bounding box center [279, 56] width 12 height 12
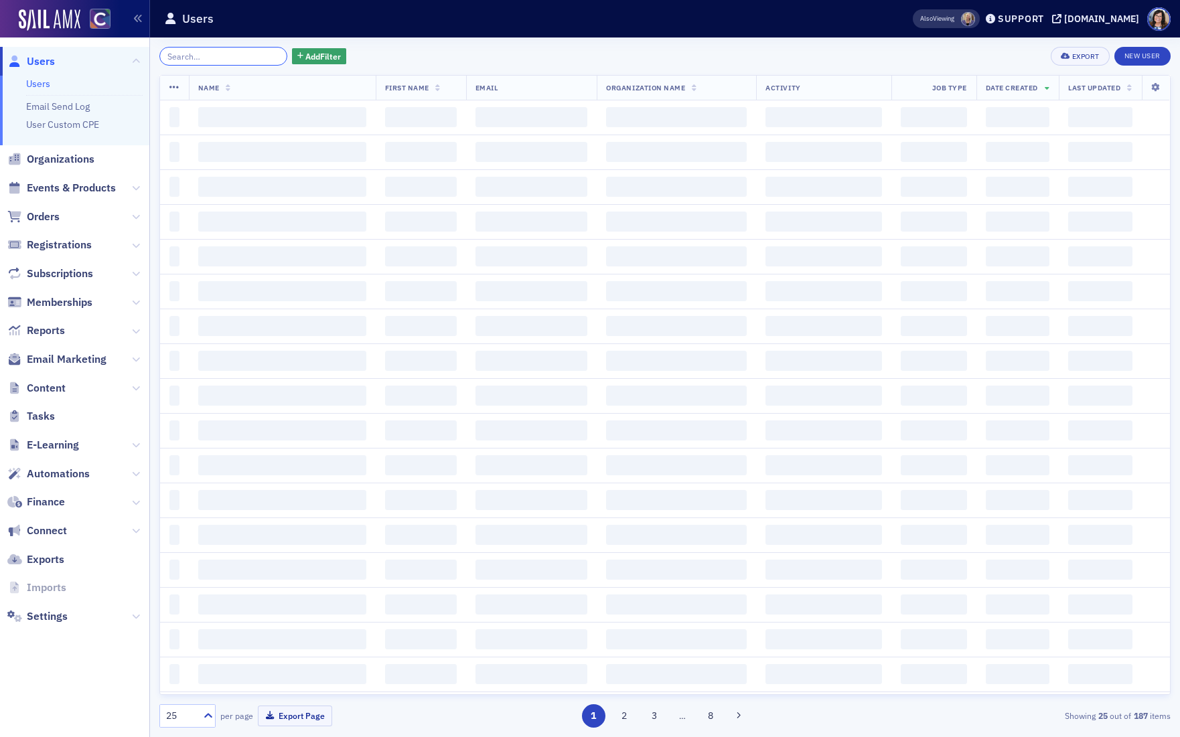
click at [234, 55] on input "search" at bounding box center [223, 56] width 128 height 19
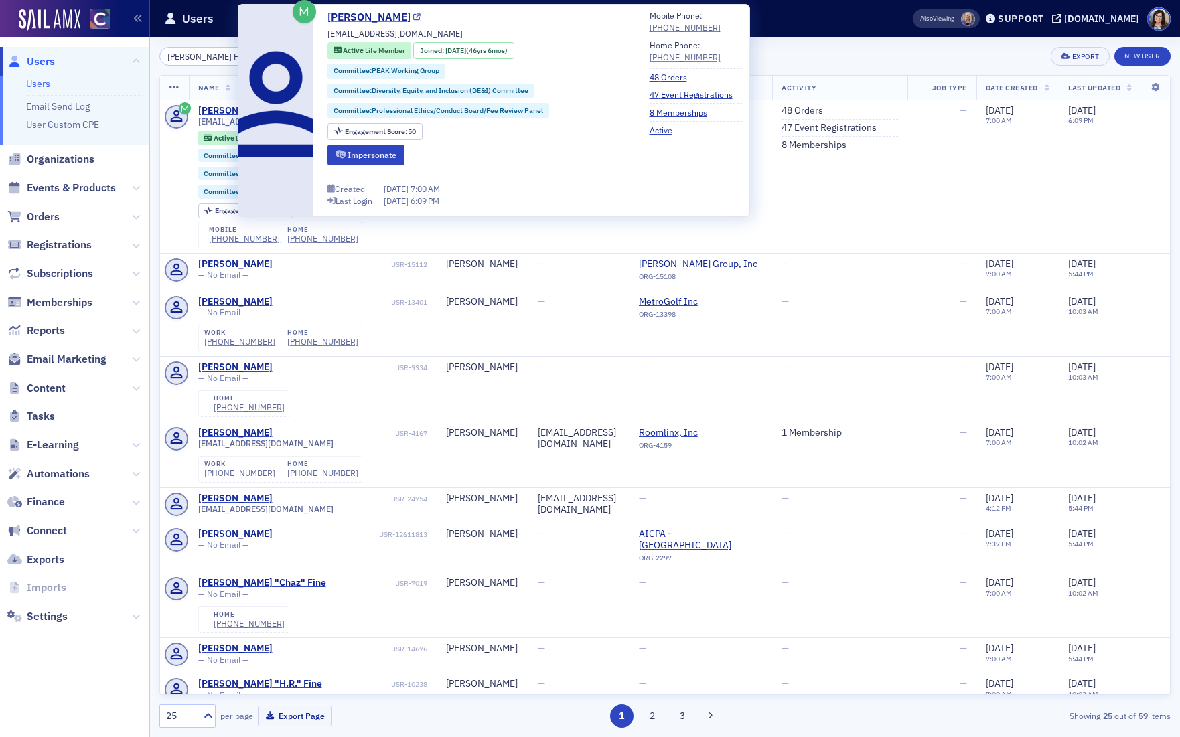
click at [413, 17] on icon at bounding box center [416, 17] width 7 height 7
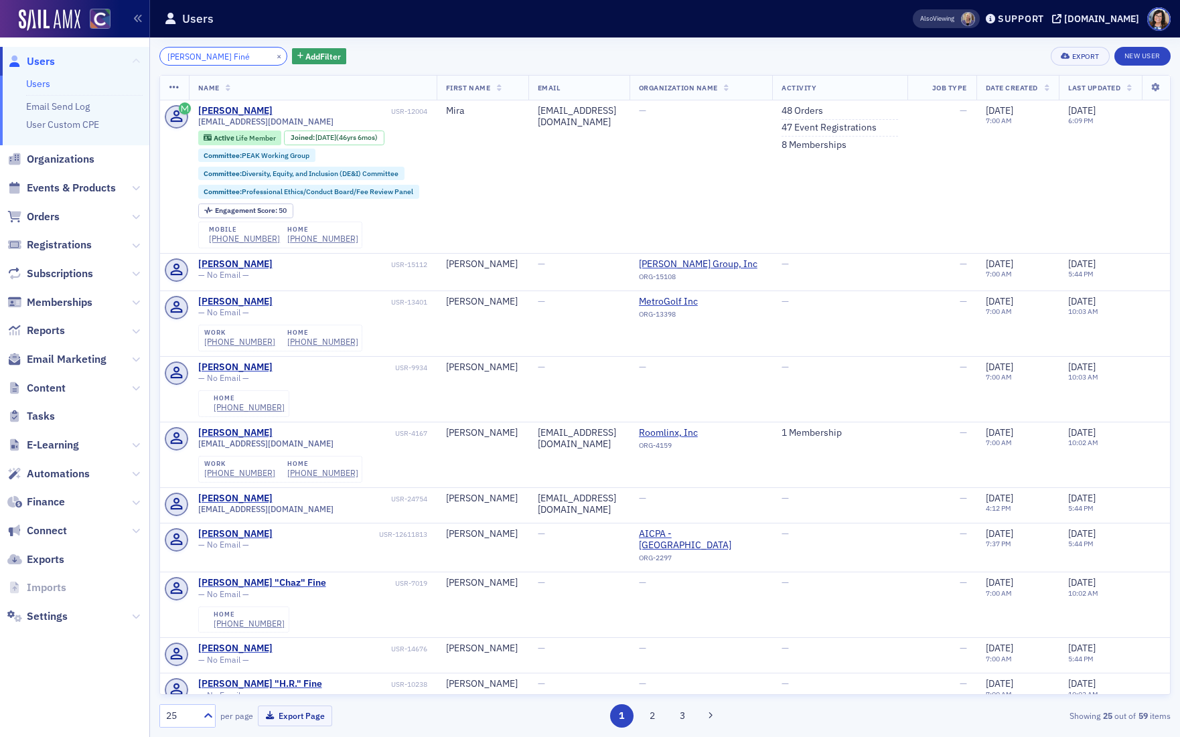
drag, startPoint x: 218, startPoint y: 60, endPoint x: 135, endPoint y: 61, distance: 83.0
click at [135, 61] on div "Users Users Email Send Log User Custom CPE Organizations Events & Products Orde…" at bounding box center [590, 368] width 1180 height 737
paste input "Angela Roberts"
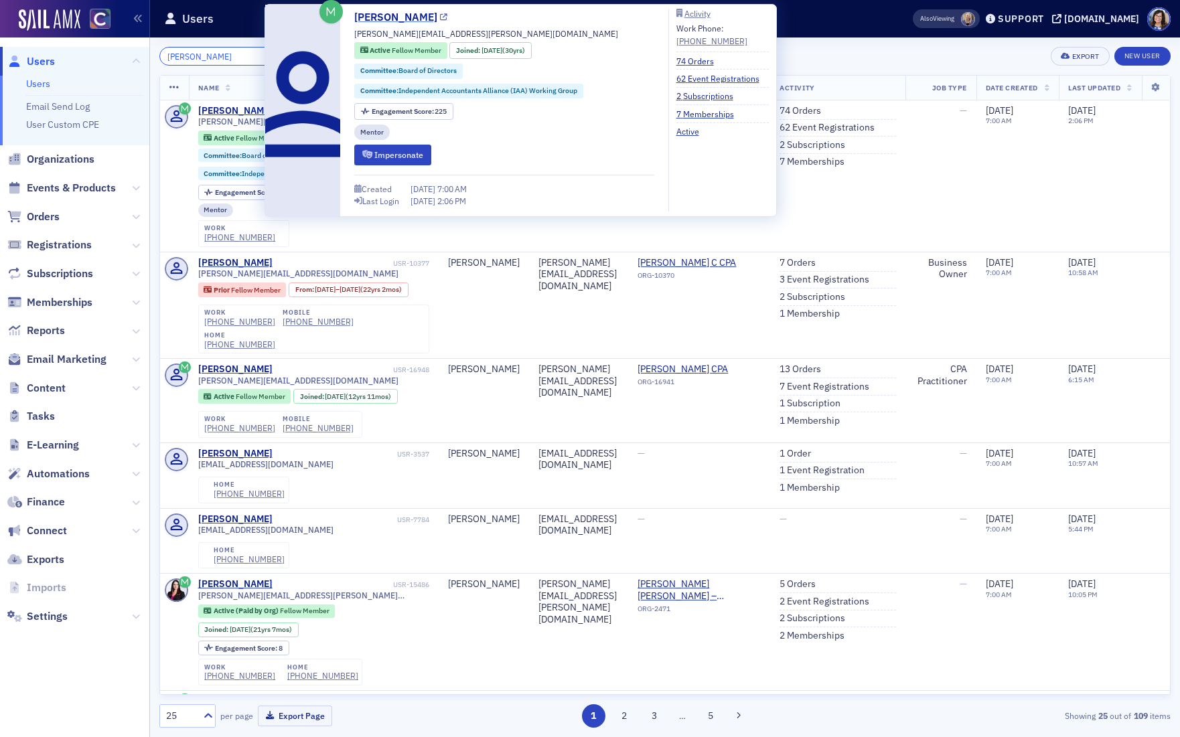
type input "Angela Roberts"
click at [440, 18] on icon at bounding box center [443, 17] width 7 height 7
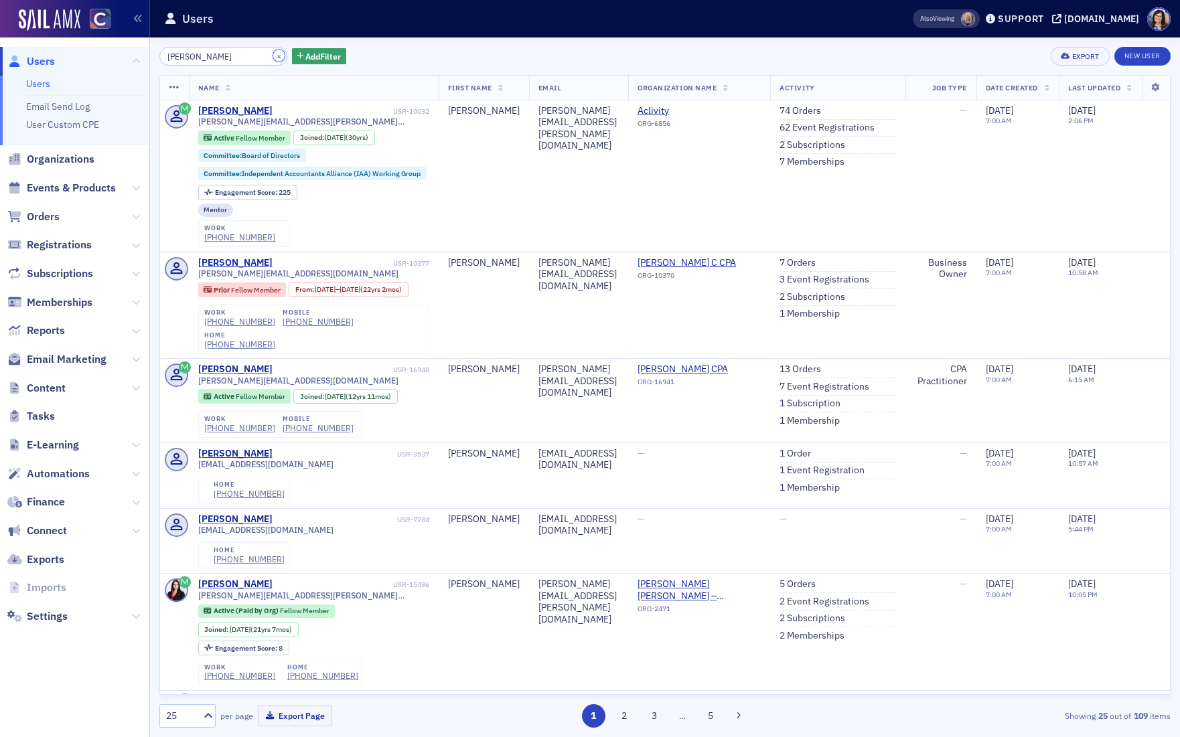
drag, startPoint x: 262, startPoint y: 54, endPoint x: 236, endPoint y: 55, distance: 25.5
click at [273, 54] on button "×" at bounding box center [279, 56] width 12 height 12
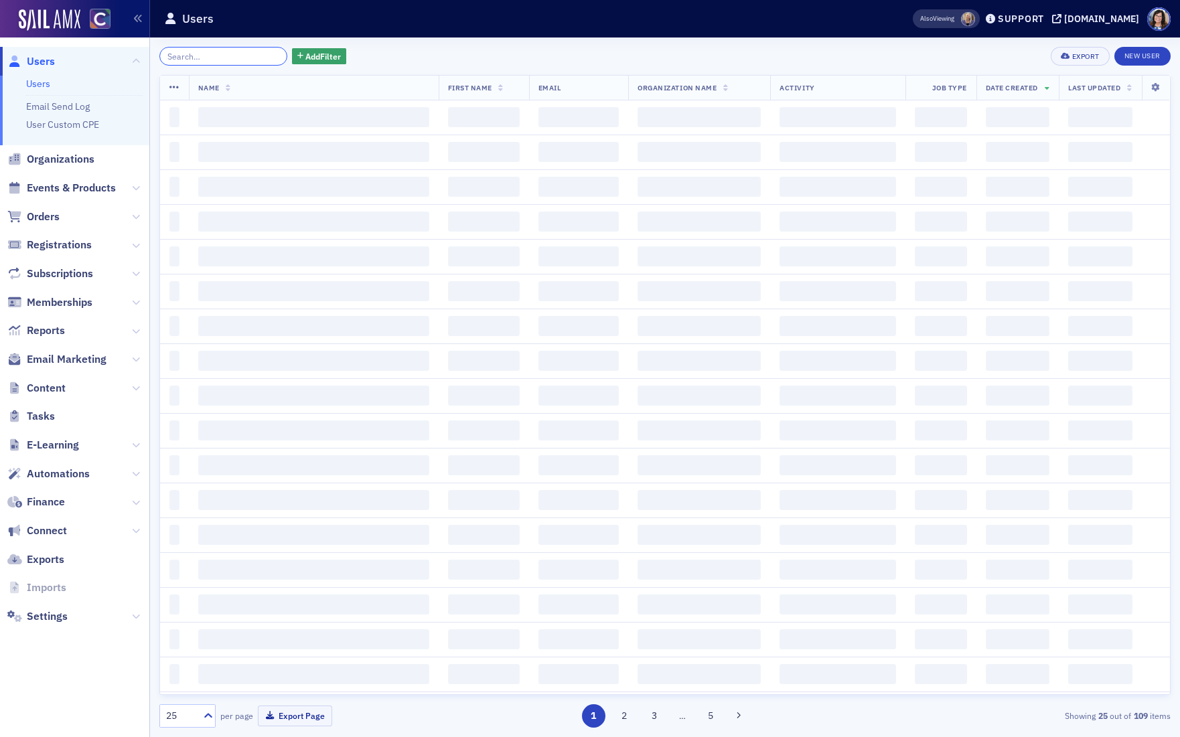
click at [236, 55] on input "search" at bounding box center [223, 56] width 128 height 19
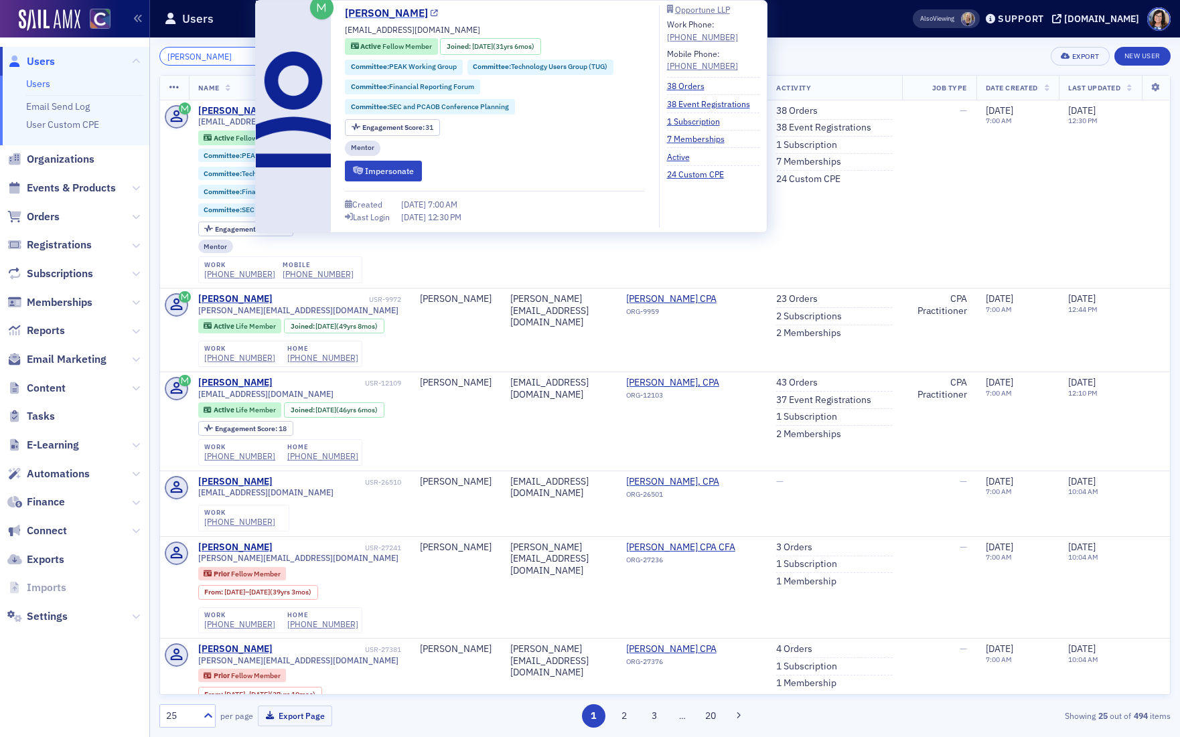
type input "David Loucks"
click at [431, 13] on icon at bounding box center [434, 13] width 7 height 7
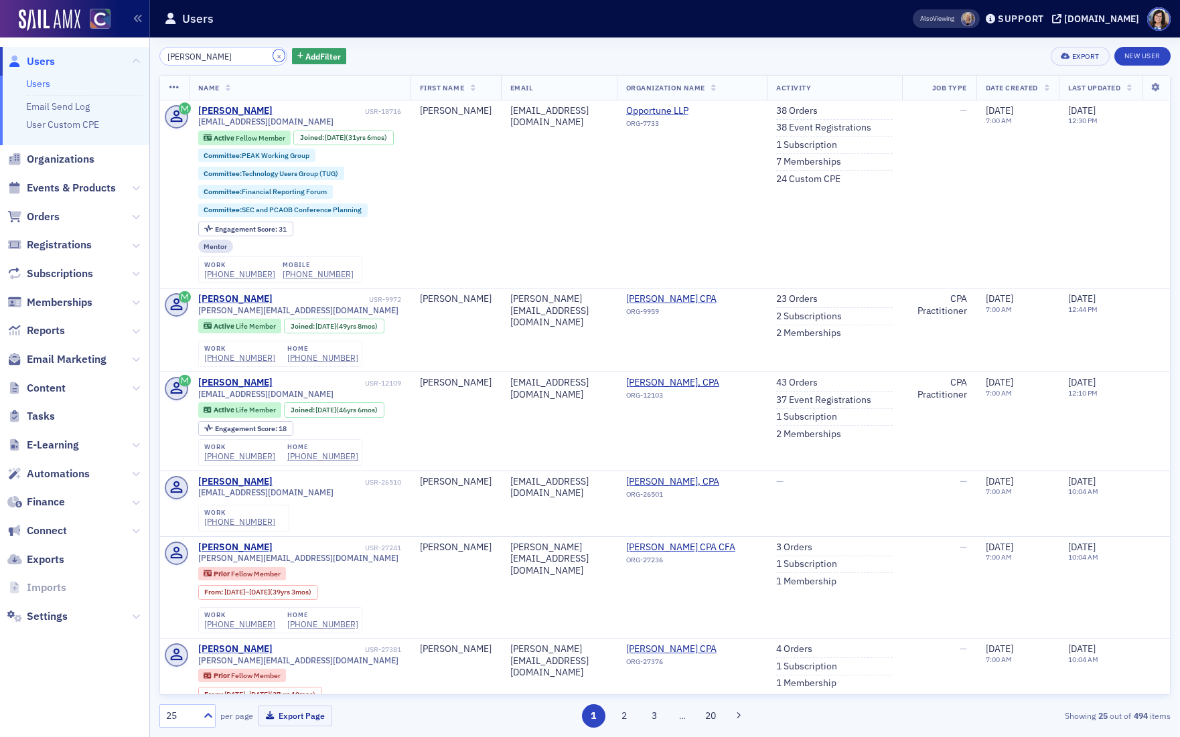
drag, startPoint x: 263, startPoint y: 56, endPoint x: 216, endPoint y: 55, distance: 47.5
click at [273, 56] on button "×" at bounding box center [279, 56] width 12 height 12
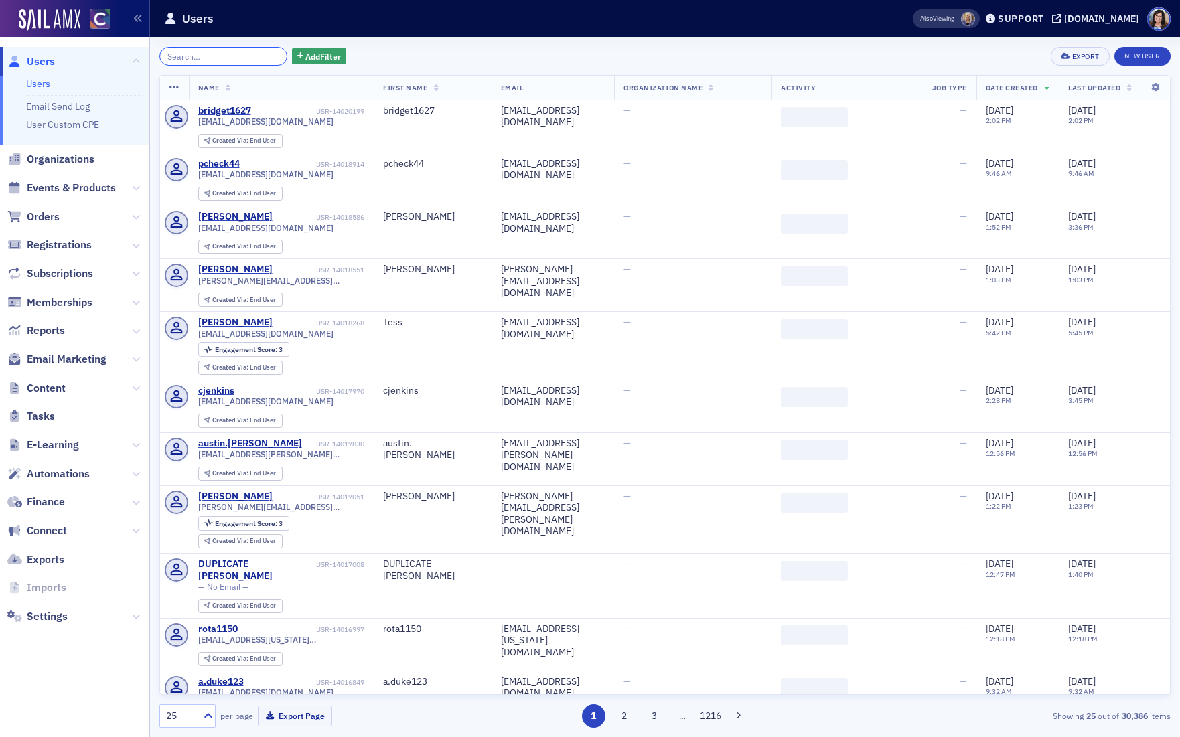
click at [216, 56] on input "search" at bounding box center [223, 56] width 128 height 19
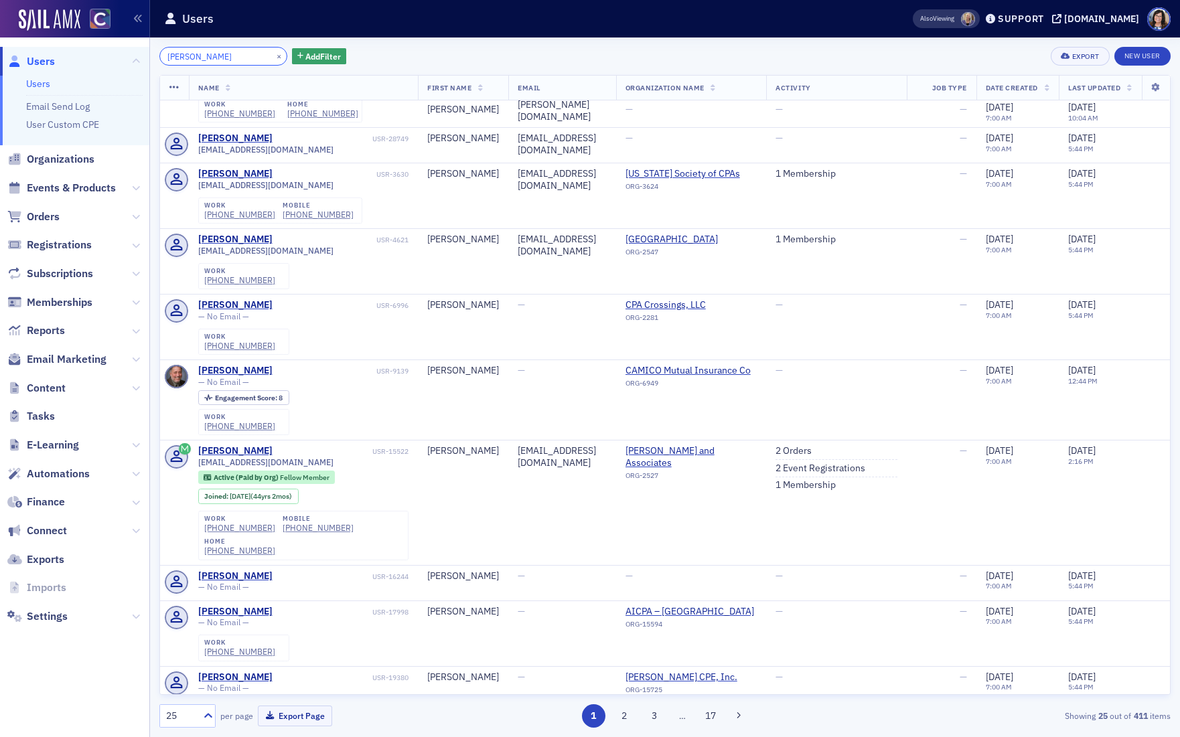
scroll to position [230, 0]
drag, startPoint x: 181, startPoint y: 58, endPoint x: 144, endPoint y: 57, distance: 36.9
click at [144, 57] on div "Users Users Email Send Log User Custom CPE Organizations Events & Products Orde…" at bounding box center [590, 368] width 1180 height 737
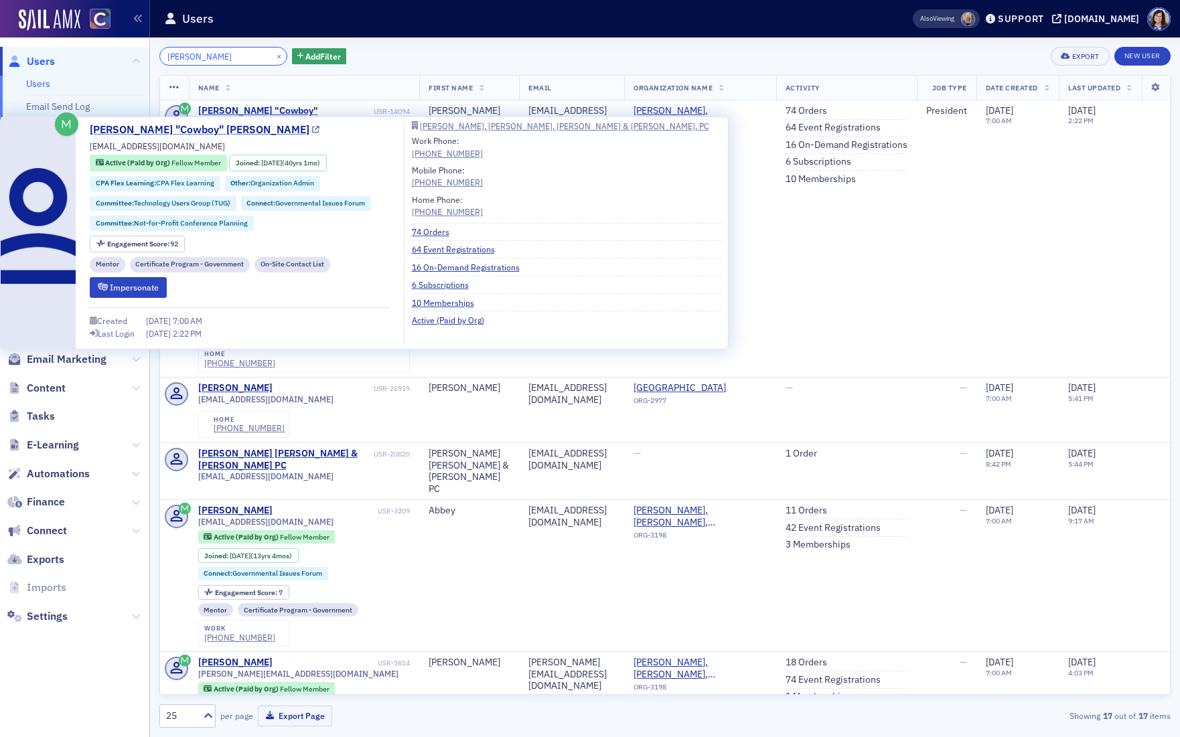
type input "goodrich"
click at [312, 129] on icon at bounding box center [315, 130] width 7 height 7
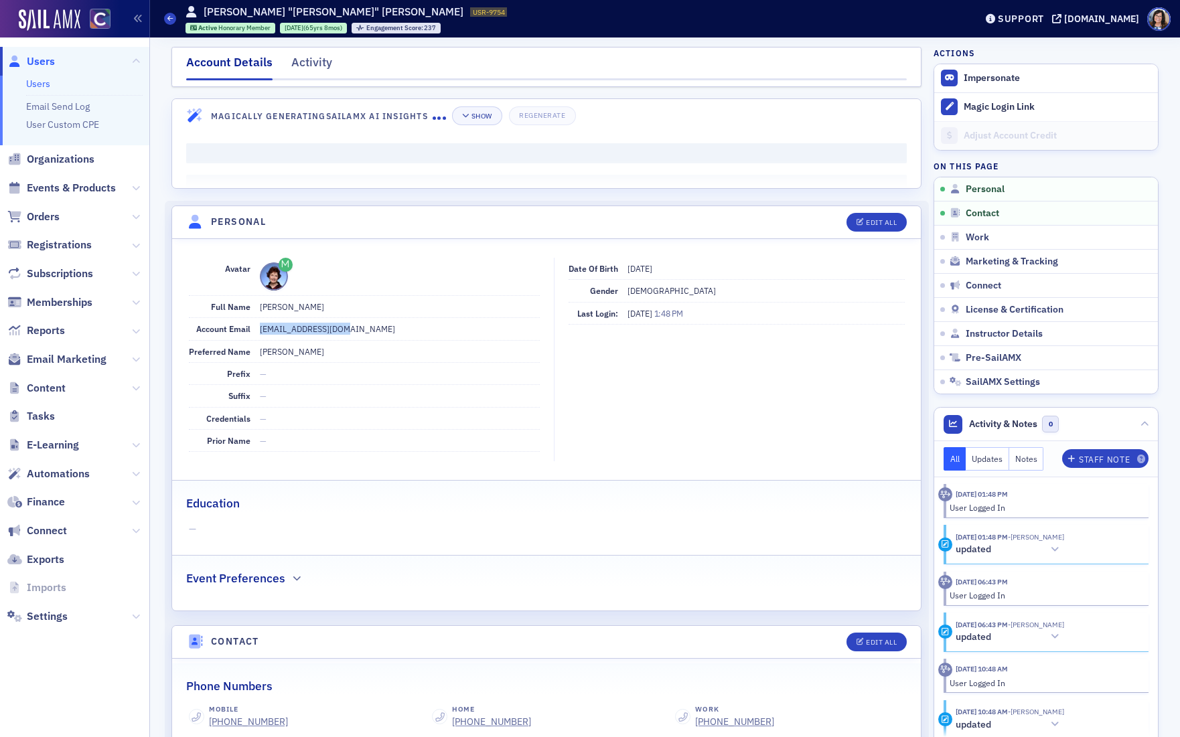
drag, startPoint x: 335, startPoint y: 328, endPoint x: 258, endPoint y: 331, distance: 77.7
click at [260, 331] on dd "memedley@icloud.com" at bounding box center [400, 328] width 280 height 21
copy dd "memedley@icloud.com"
drag, startPoint x: 339, startPoint y: 329, endPoint x: 254, endPoint y: 332, distance: 85.1
click at [254, 332] on div "Account Email [EMAIL_ADDRESS][DOMAIN_NAME]" at bounding box center [364, 329] width 351 height 22
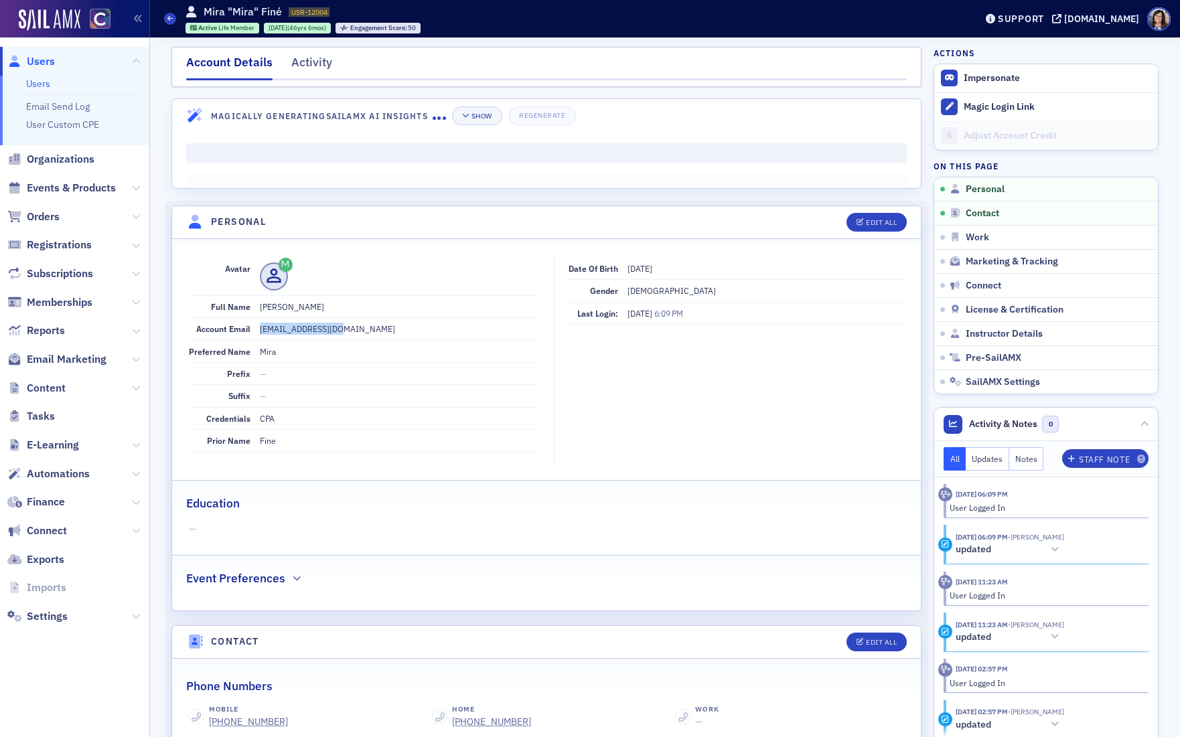
copy dd "[EMAIL_ADDRESS][DOMAIN_NAME]"
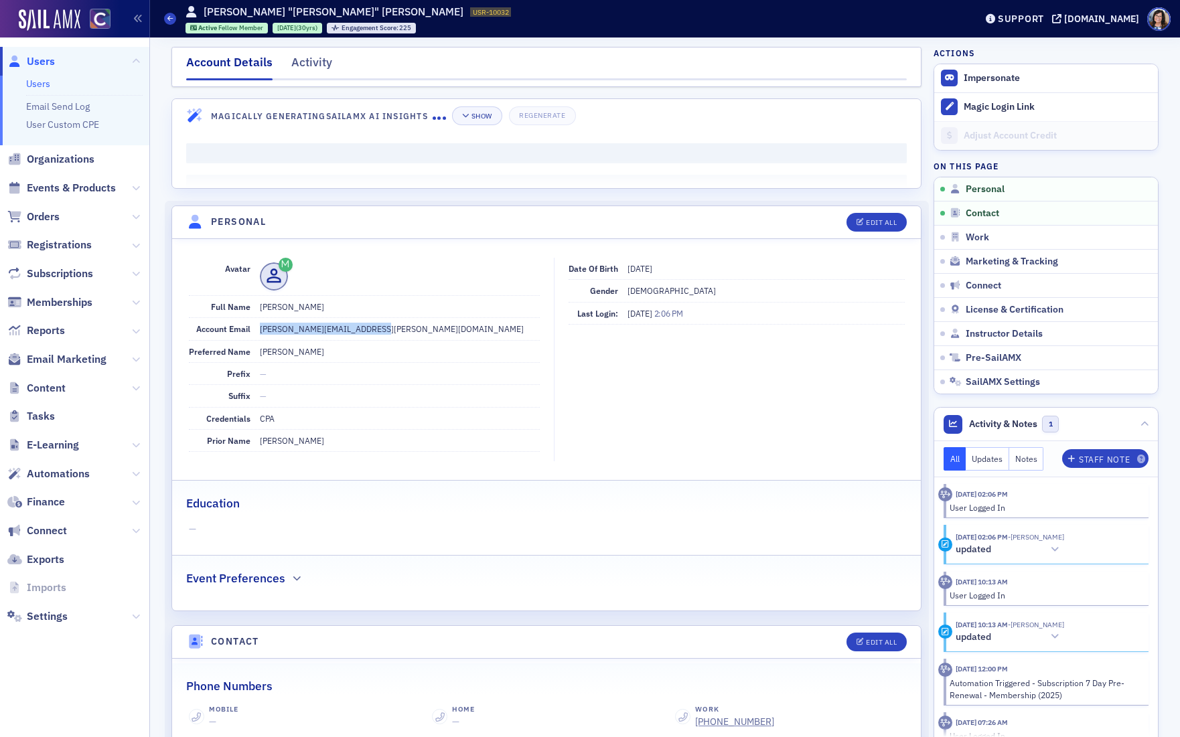
drag, startPoint x: 372, startPoint y: 330, endPoint x: 256, endPoint y: 333, distance: 115.2
click at [256, 333] on div "Account Email [PERSON_NAME][EMAIL_ADDRESS][PERSON_NAME][DOMAIN_NAME]" at bounding box center [364, 329] width 351 height 22
copy dd "[PERSON_NAME][EMAIL_ADDRESS][PERSON_NAME][DOMAIN_NAME]"
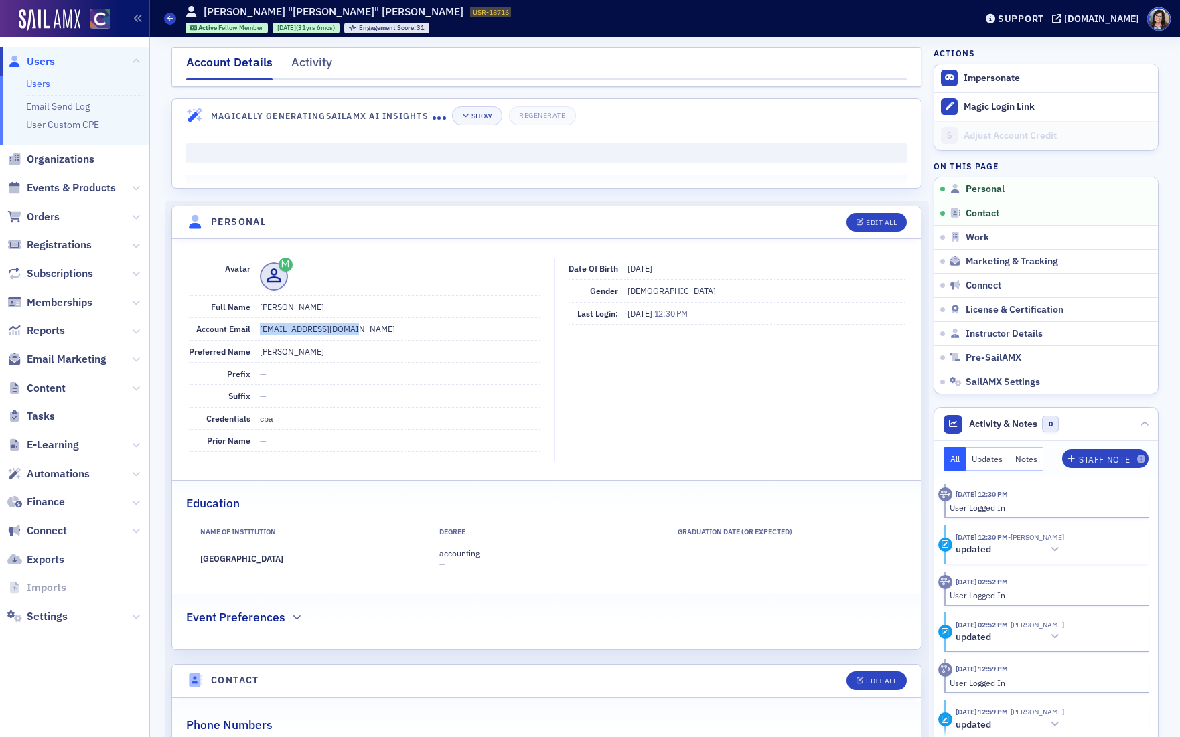
drag, startPoint x: 372, startPoint y: 327, endPoint x: 253, endPoint y: 331, distance: 119.3
click at [253, 331] on div "Account Email [EMAIL_ADDRESS][DOMAIN_NAME]" at bounding box center [364, 329] width 351 height 22
copy div "[EMAIL_ADDRESS][DOMAIN_NAME]"
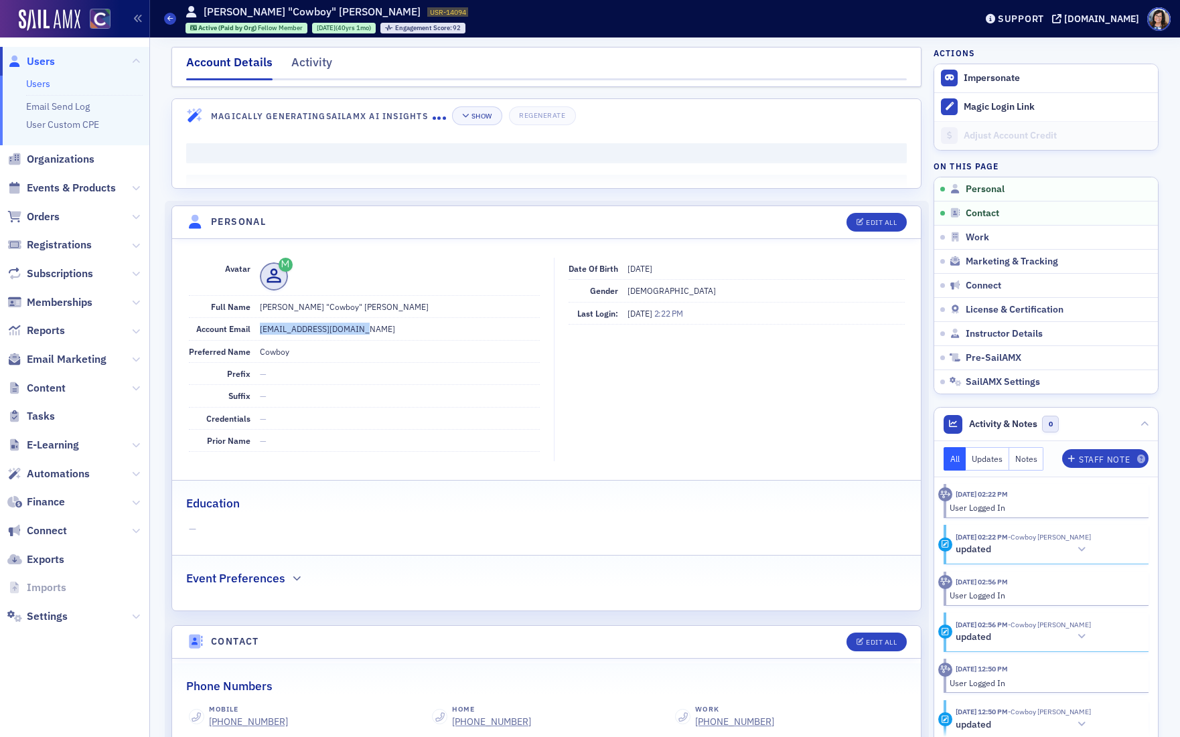
drag, startPoint x: 256, startPoint y: 330, endPoint x: 374, endPoint y: 330, distance: 118.5
click at [374, 330] on div "Account Email rgoodrich@cpapueblo.com" at bounding box center [364, 329] width 351 height 22
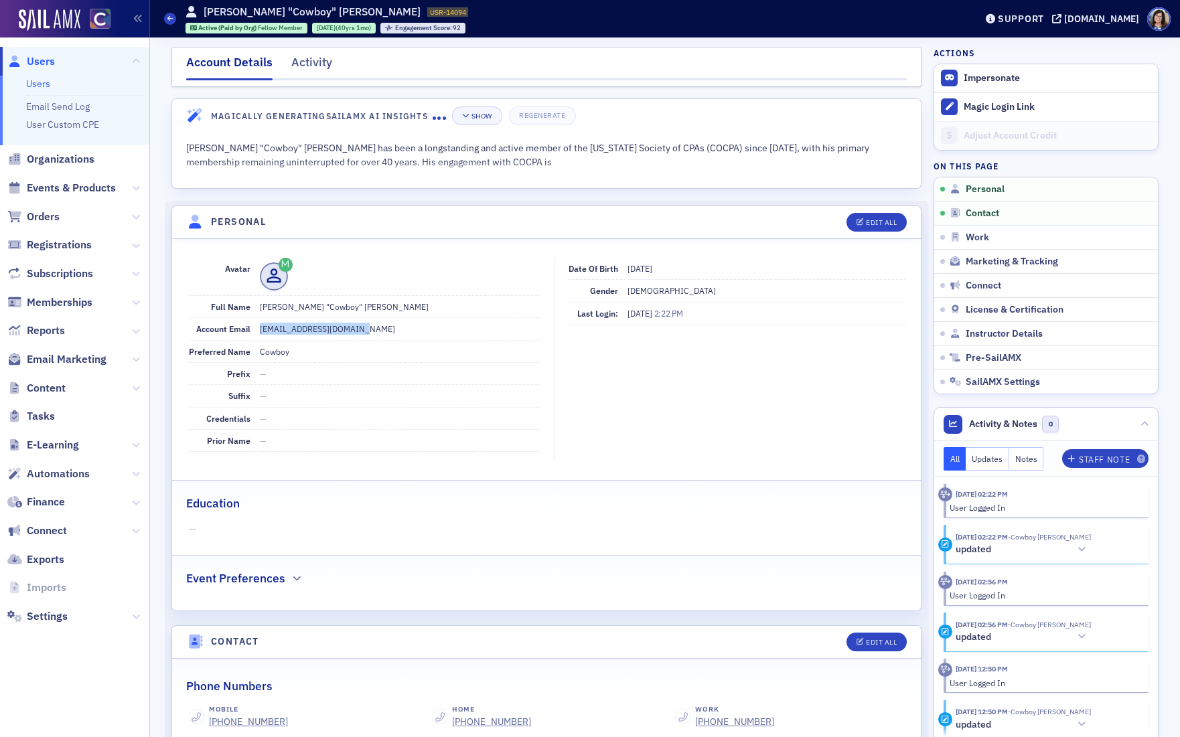
copy dd "rgoodrich@cpapueblo.com"
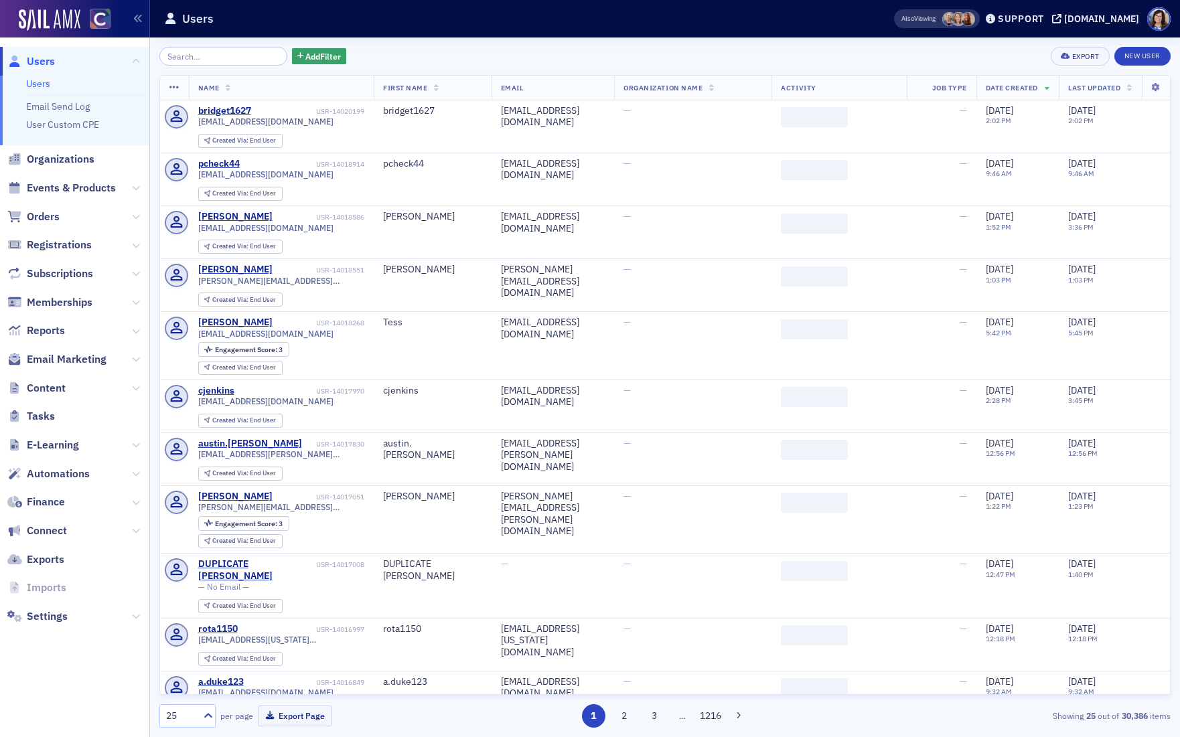
click at [198, 57] on input "search" at bounding box center [223, 56] width 128 height 19
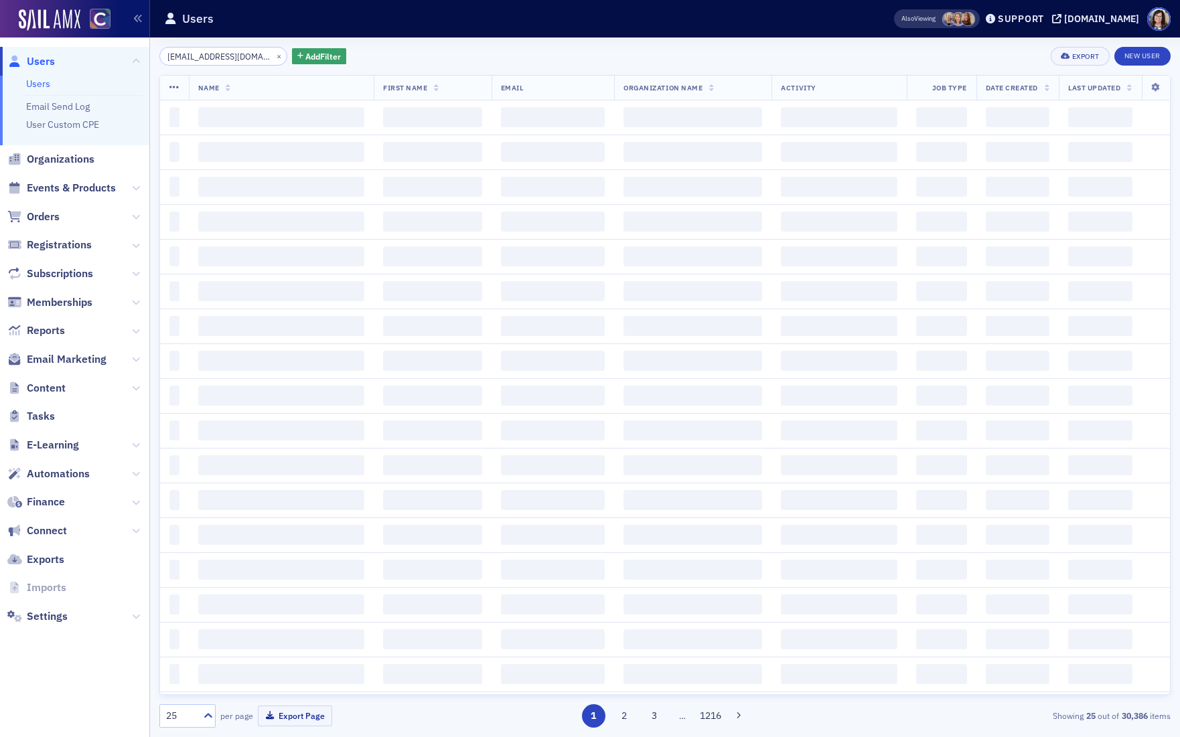
scroll to position [0, 25]
type input "carolinewright776@gmail.com"
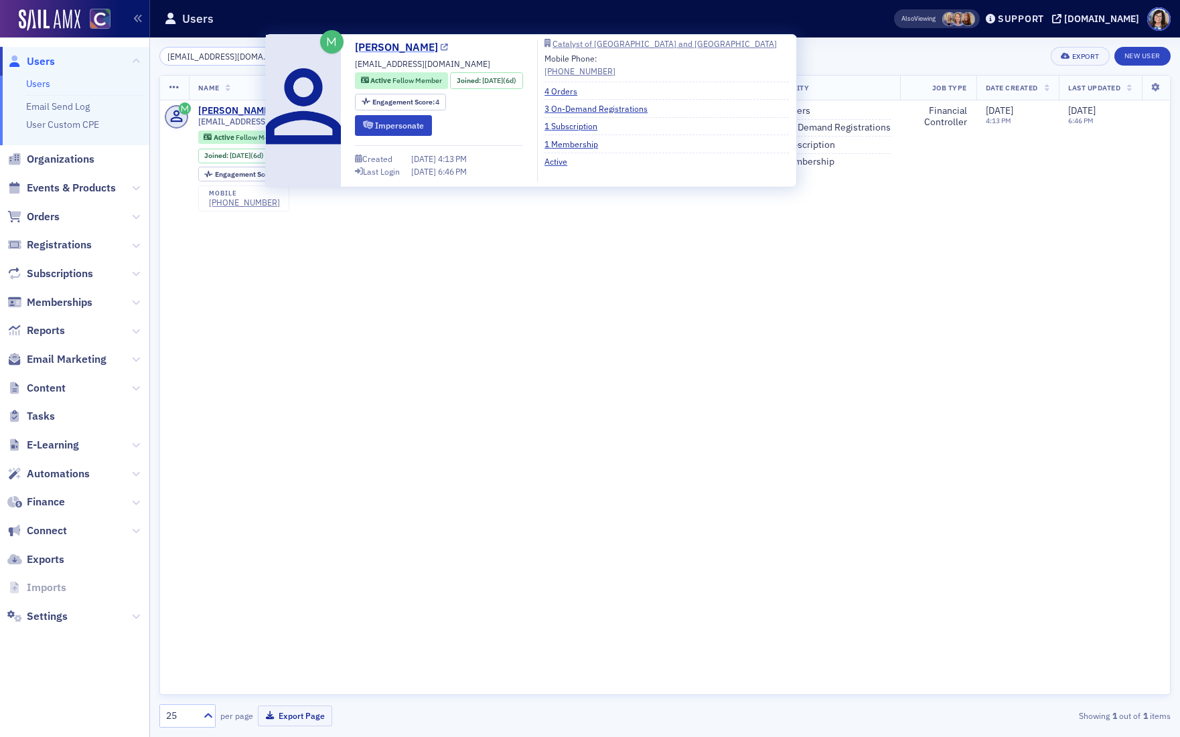
click at [441, 46] on icon at bounding box center [444, 47] width 7 height 7
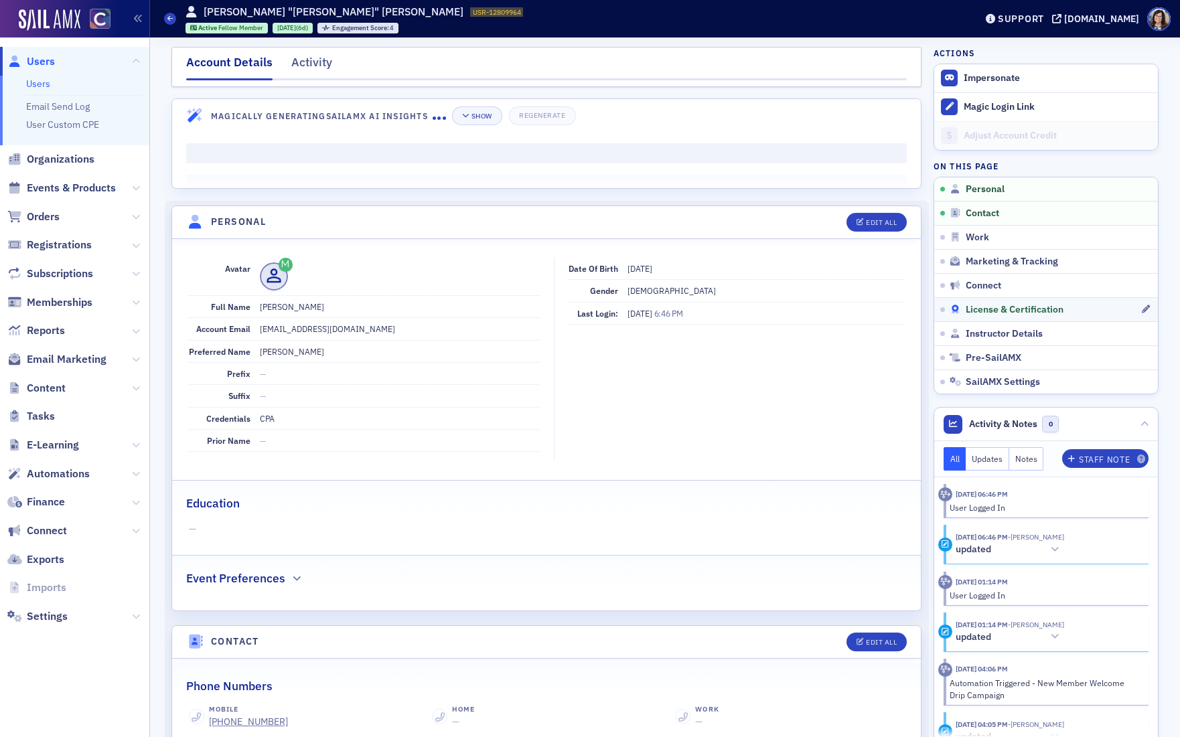
click at [986, 307] on span "License & Certification" at bounding box center [1015, 310] width 98 height 12
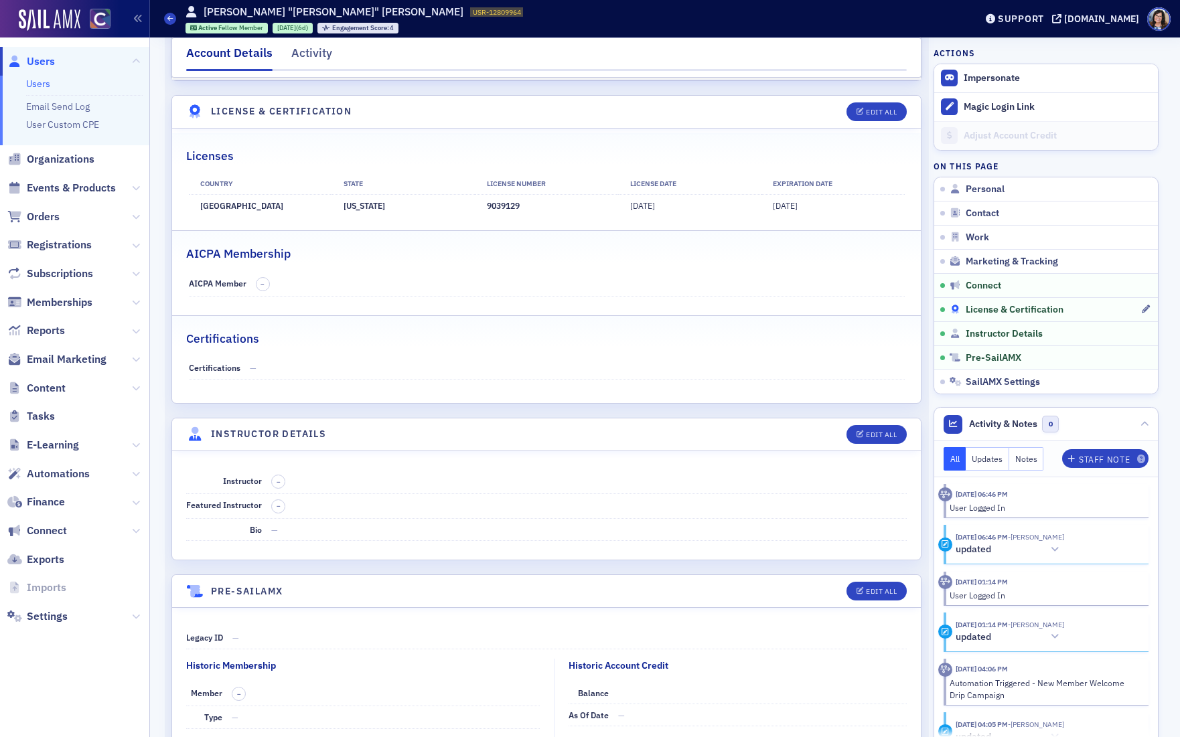
scroll to position [2456, 0]
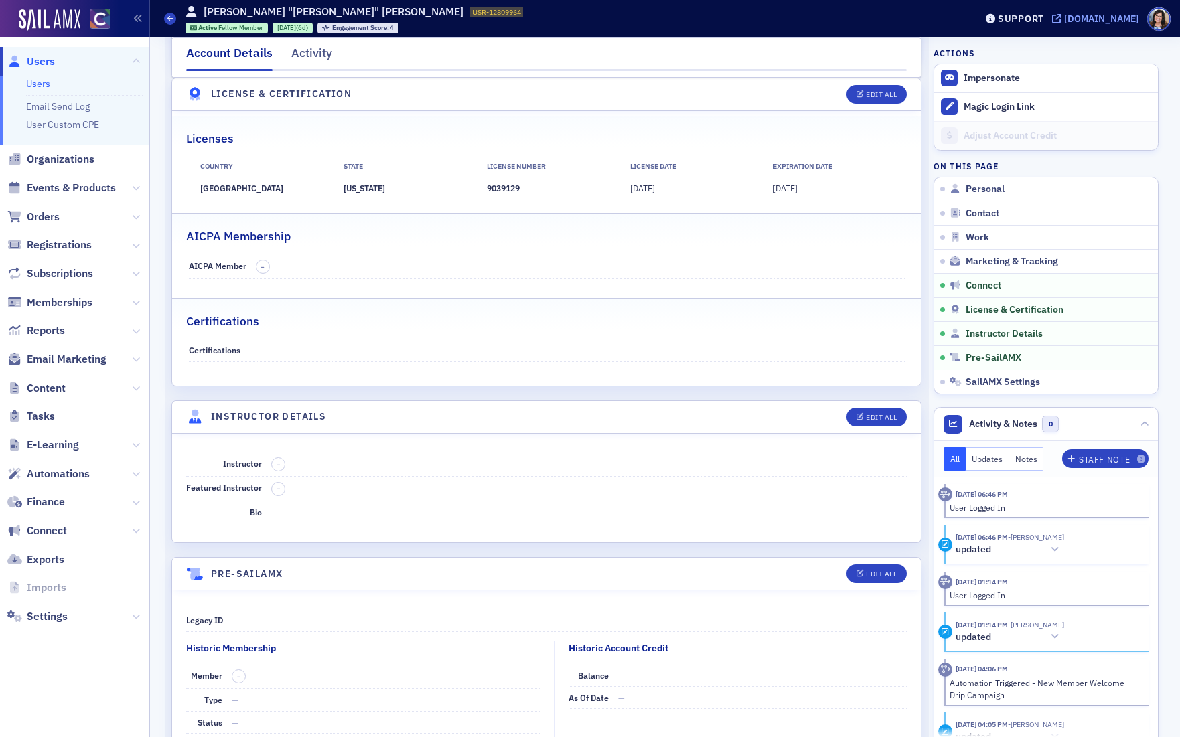
click at [1061, 21] on icon at bounding box center [1056, 18] width 9 height 9
